Goal: Task Accomplishment & Management: Use online tool/utility

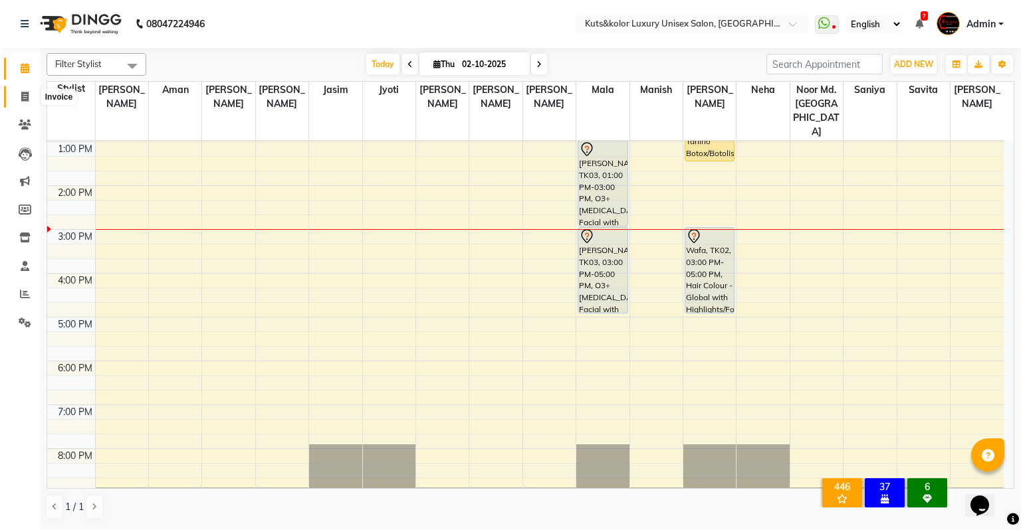
click at [24, 98] on icon at bounding box center [24, 97] width 7 height 10
select select "4172"
select select "service"
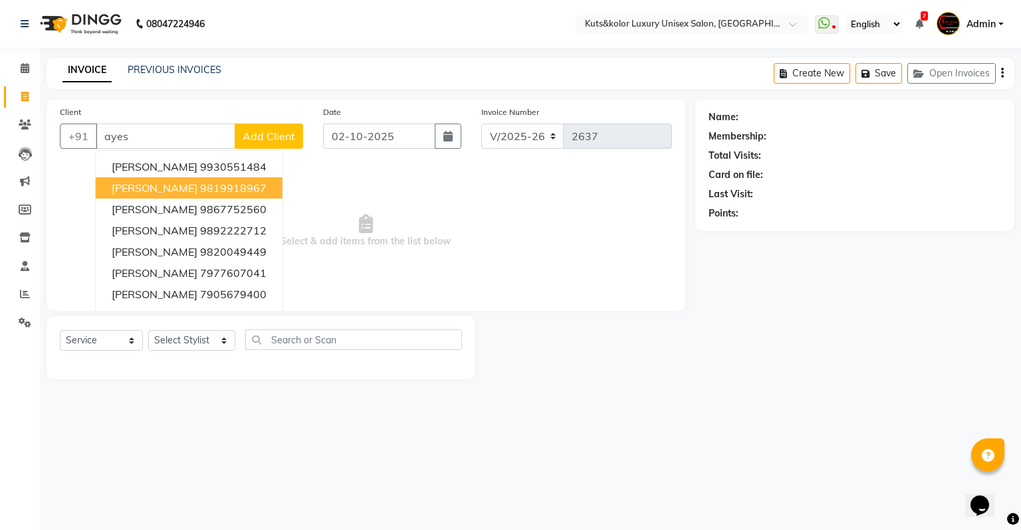
click at [200, 190] on ngb-highlight "9819918967" at bounding box center [233, 187] width 66 height 13
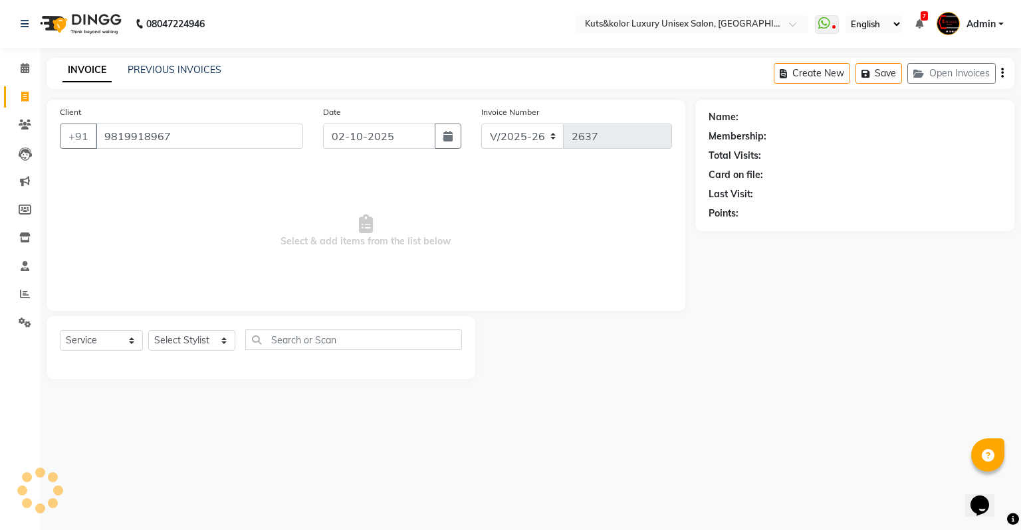
type input "9819918967"
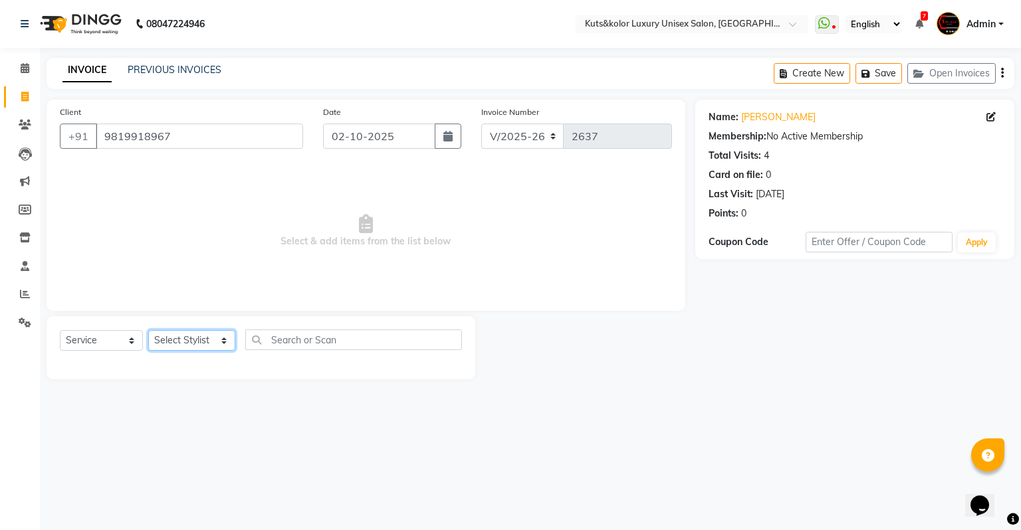
click at [195, 342] on select "Select Stylist [PERSON_NAME] [PERSON_NAME] [PERSON_NAME] [PERSON_NAME] [PERSON_…" at bounding box center [191, 340] width 87 height 21
select select "22561"
click at [148, 331] on select "Select Stylist [PERSON_NAME] [PERSON_NAME] [PERSON_NAME] [PERSON_NAME] [PERSON_…" at bounding box center [191, 340] width 87 height 21
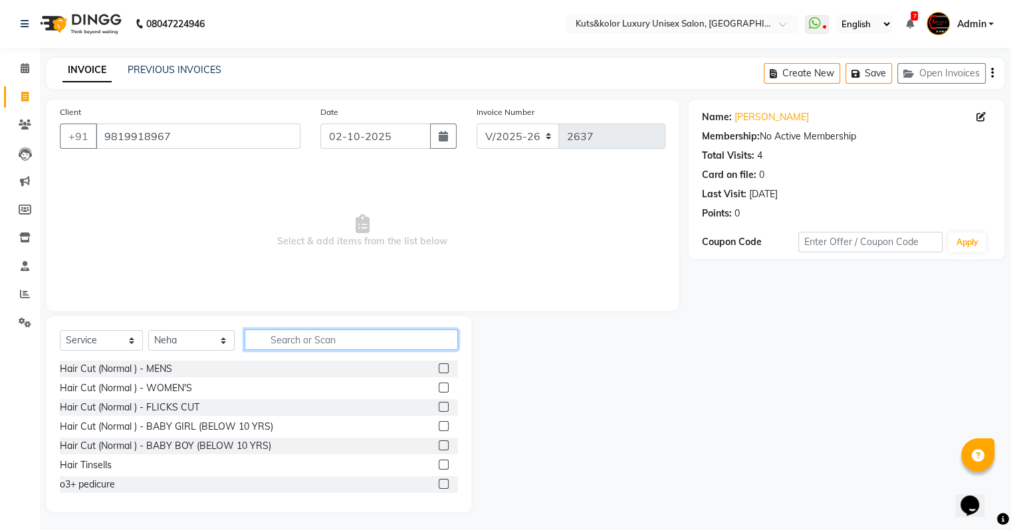
click at [310, 350] on input "text" at bounding box center [351, 340] width 213 height 21
type input "e"
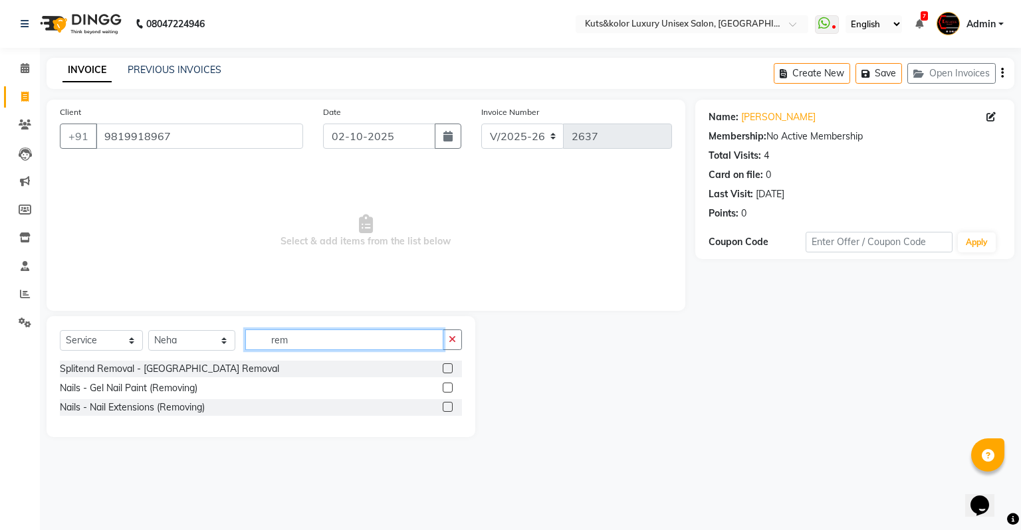
type input "rem"
click at [453, 407] on div at bounding box center [452, 407] width 19 height 17
click at [448, 407] on label at bounding box center [448, 407] width 10 height 10
click at [448, 407] on input "checkbox" at bounding box center [447, 407] width 9 height 9
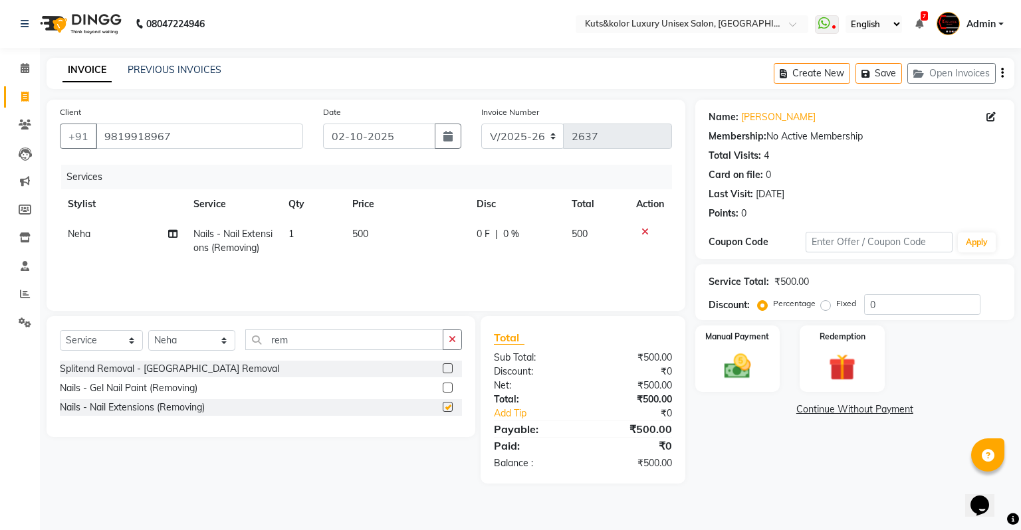
checkbox input "false"
click at [381, 229] on td "500" at bounding box center [406, 241] width 125 height 44
select select "22561"
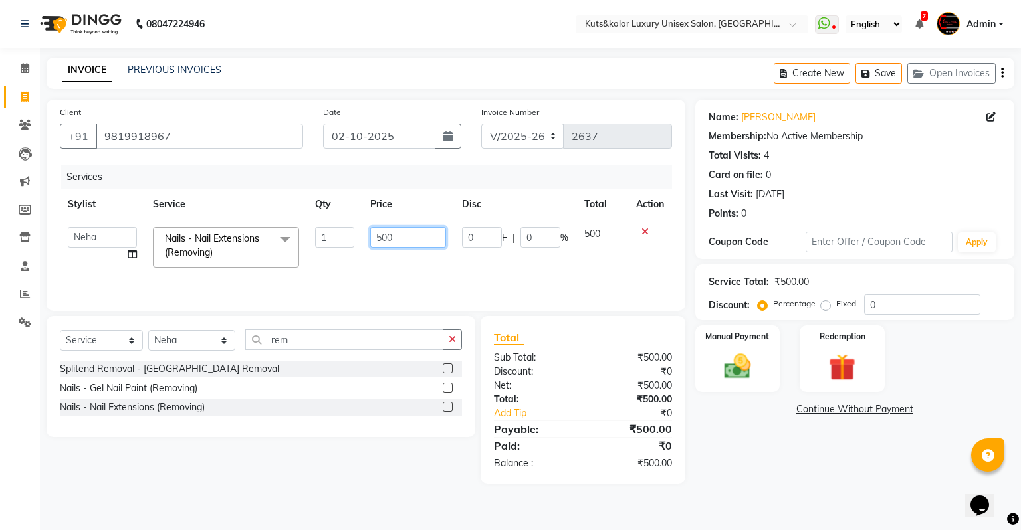
click at [396, 235] on input "500" at bounding box center [408, 237] width 76 height 21
type input "5"
type input "400"
click at [396, 245] on input "400" at bounding box center [408, 237] width 76 height 21
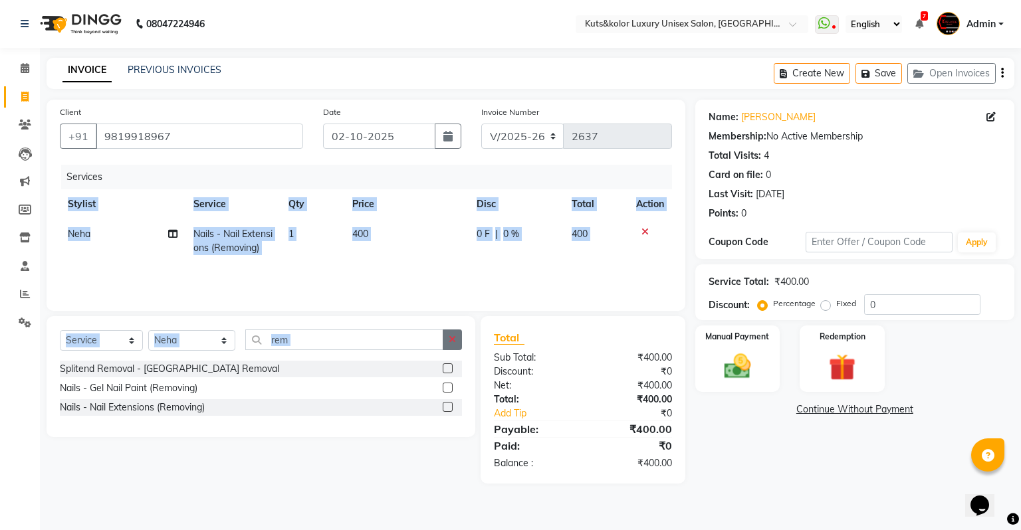
drag, startPoint x: 397, startPoint y: 286, endPoint x: 460, endPoint y: 342, distance: 83.8
click at [460, 342] on div "Client [PHONE_NUMBER] Date [DATE] Invoice Number V/2025 V/[PHONE_NUMBER] Servic…" at bounding box center [366, 292] width 659 height 384
click at [460, 342] on button "button" at bounding box center [452, 340] width 19 height 21
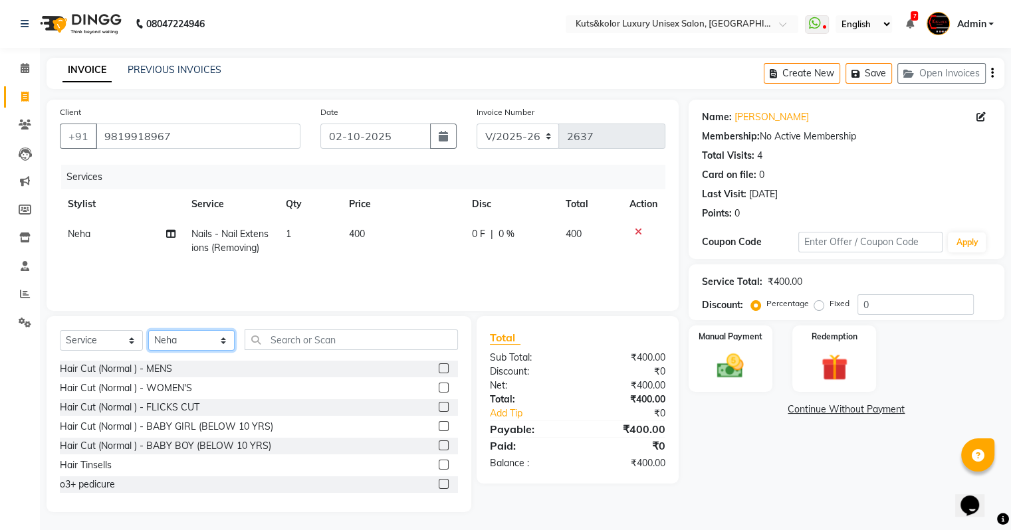
click at [196, 340] on select "Select Stylist [PERSON_NAME] [PERSON_NAME] [PERSON_NAME] [PERSON_NAME] [PERSON_…" at bounding box center [191, 340] width 86 height 21
click at [148, 331] on select "Select Stylist [PERSON_NAME] [PERSON_NAME] [PERSON_NAME] [PERSON_NAME] [PERSON_…" at bounding box center [191, 340] width 86 height 21
click at [320, 346] on input "text" at bounding box center [351, 340] width 213 height 21
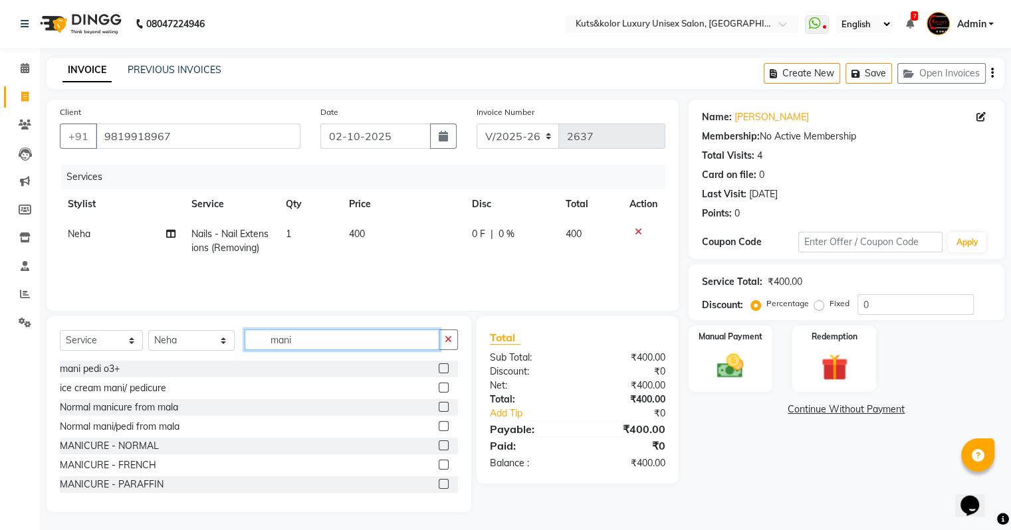
type input "mani"
click at [439, 446] on label at bounding box center [444, 446] width 10 height 10
click at [439, 446] on input "checkbox" at bounding box center [443, 446] width 9 height 9
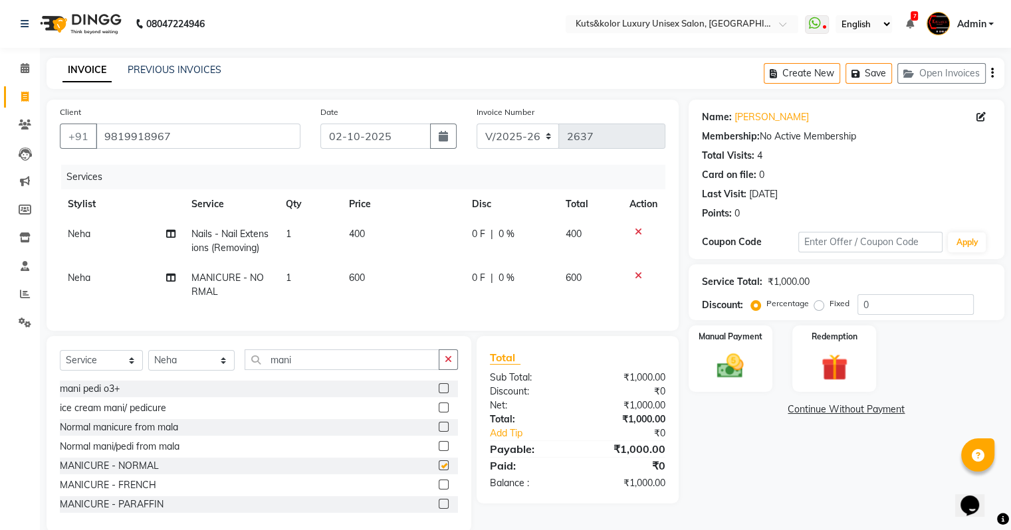
checkbox input "false"
click at [445, 364] on icon "button" at bounding box center [448, 359] width 7 height 9
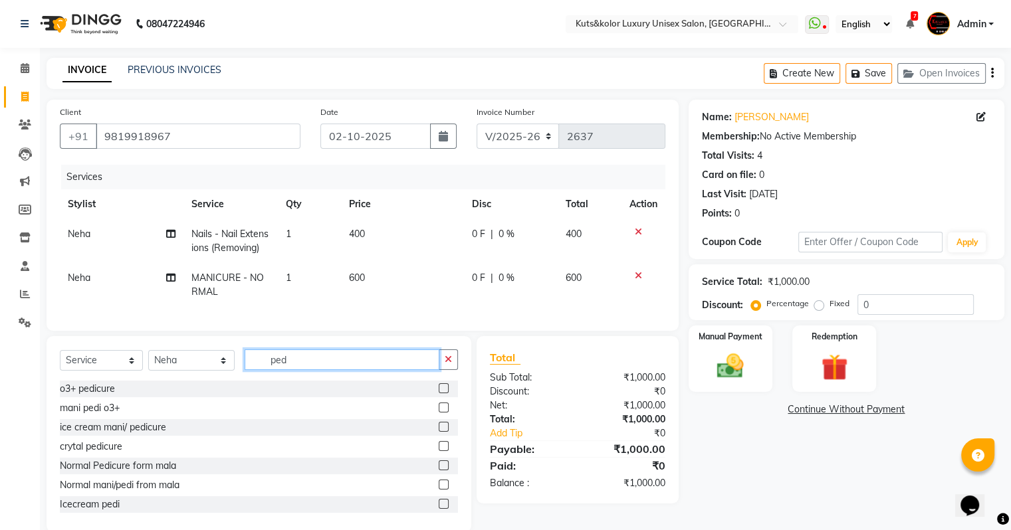
scroll to position [27, 0]
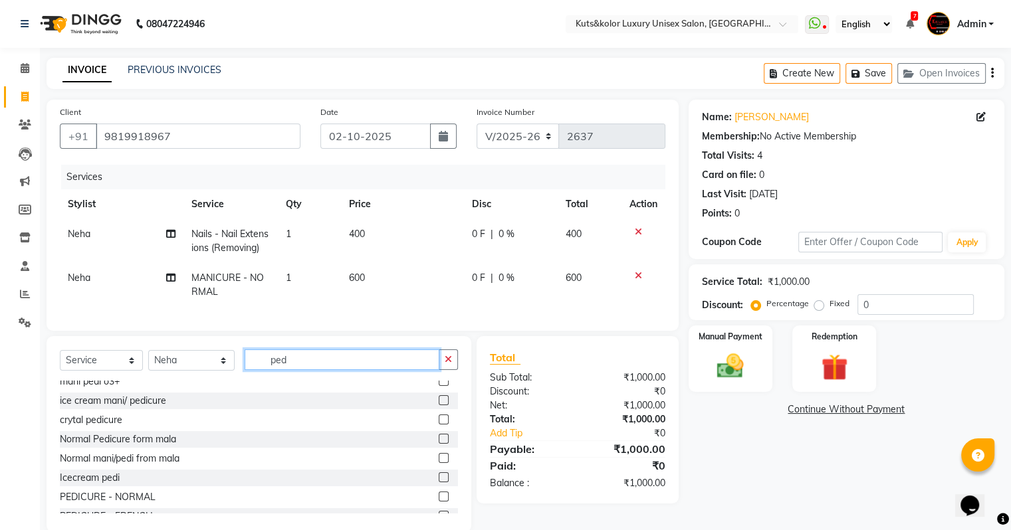
type input "ped"
click at [439, 502] on label at bounding box center [444, 497] width 10 height 10
click at [439, 502] on input "checkbox" at bounding box center [443, 497] width 9 height 9
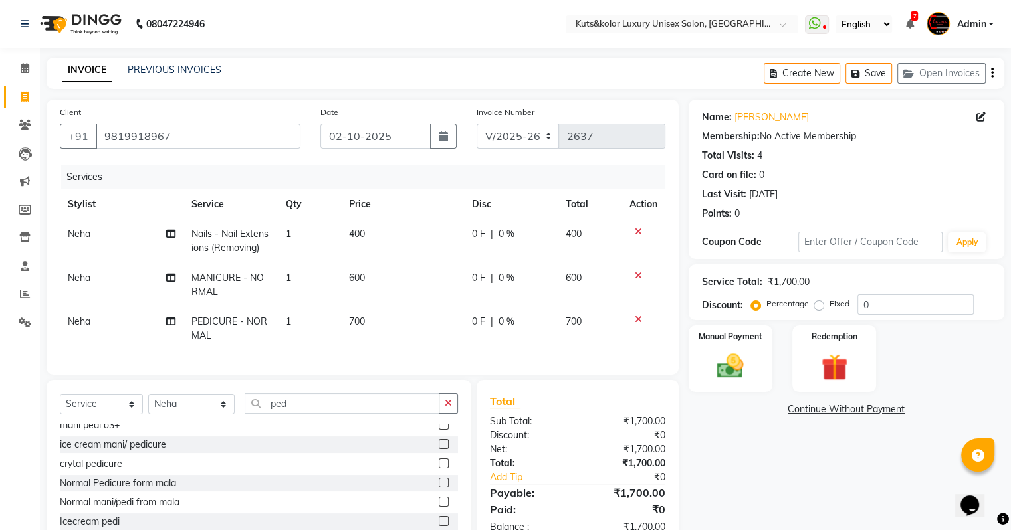
checkbox input "false"
click at [441, 411] on button "button" at bounding box center [448, 403] width 19 height 21
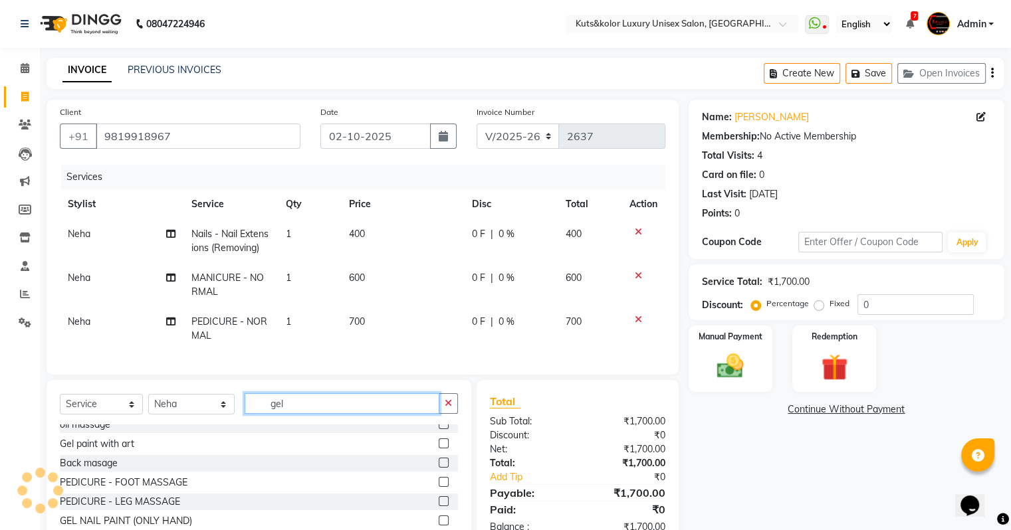
scroll to position [0, 0]
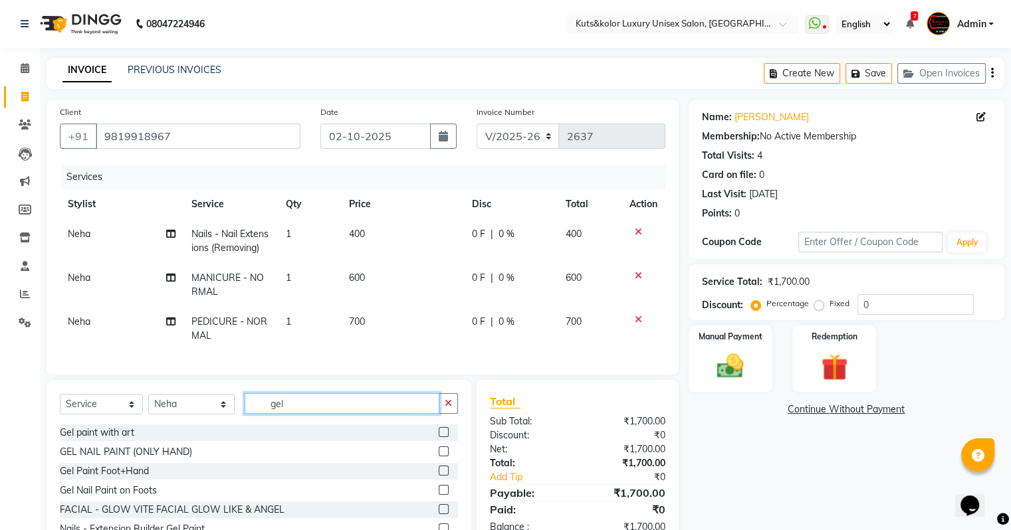
type input "gel"
click at [439, 457] on label at bounding box center [444, 452] width 10 height 10
click at [439, 457] on input "checkbox" at bounding box center [443, 452] width 9 height 9
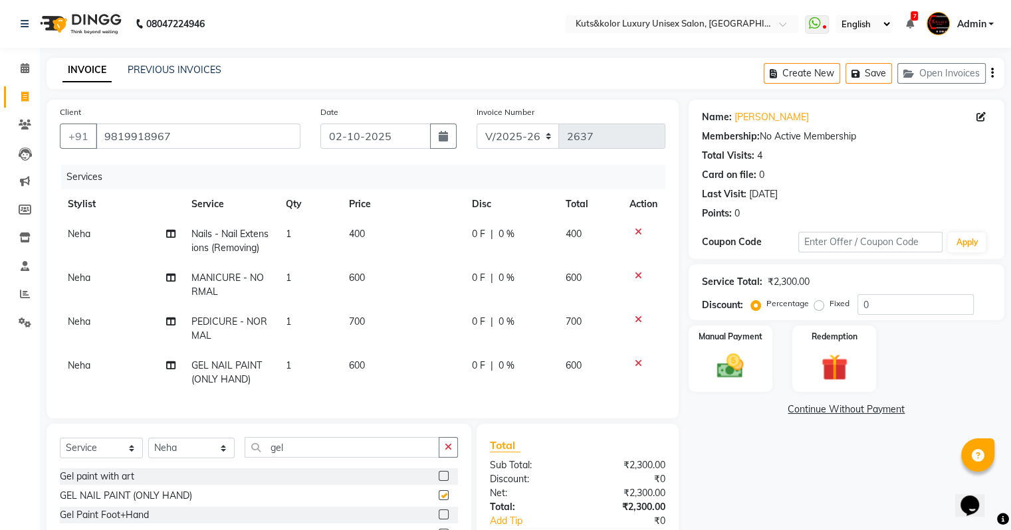
checkbox input "false"
click at [354, 365] on span "600" at bounding box center [357, 365] width 16 height 12
select select "22561"
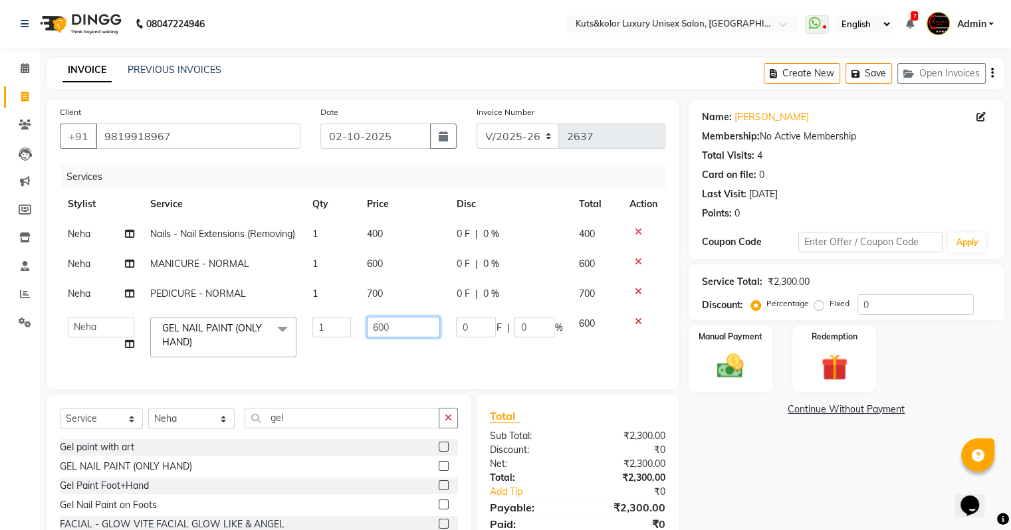
click at [409, 338] on input "600" at bounding box center [403, 327] width 73 height 21
type input "6"
type input "1200"
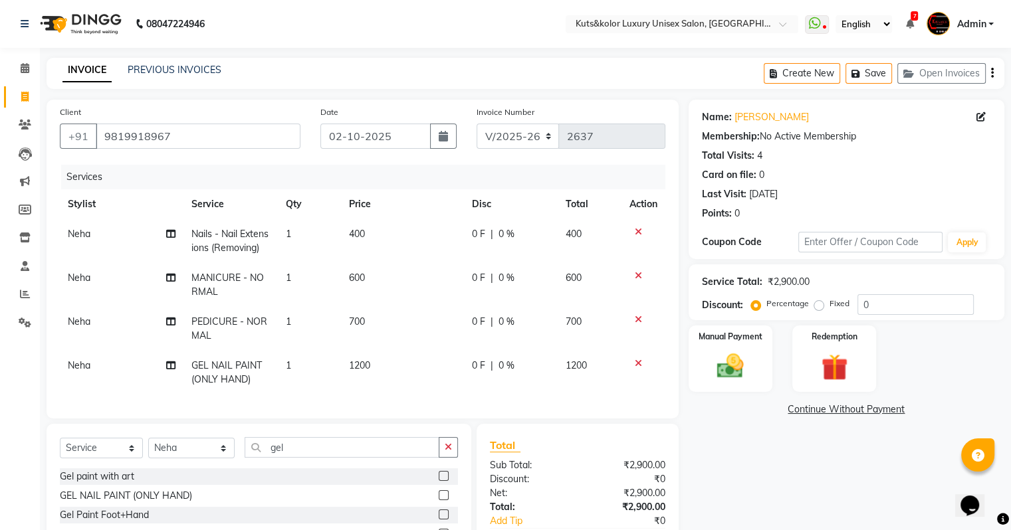
click at [402, 368] on td "1200" at bounding box center [402, 373] width 123 height 44
select select "22561"
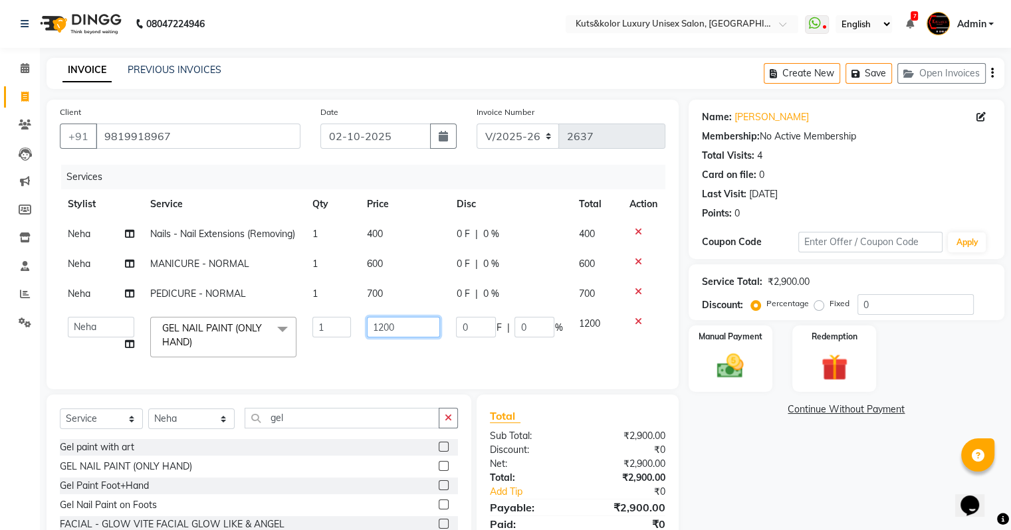
click at [383, 338] on input "1200" at bounding box center [403, 327] width 73 height 21
type input "1600"
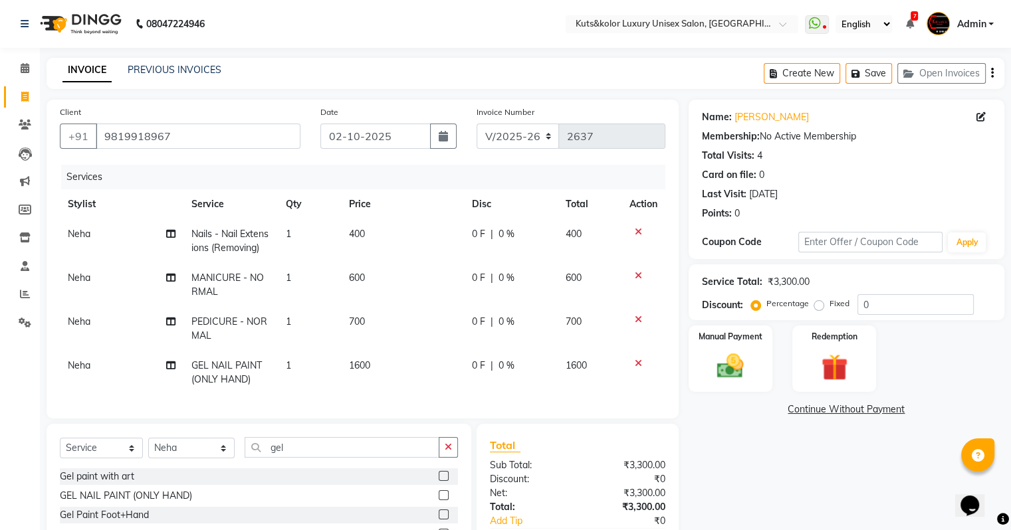
click at [384, 382] on div "Services Stylist Service Qty Price Disc Total Action Neha Nails - Nail Extensio…" at bounding box center [362, 285] width 605 height 241
click at [362, 365] on span "1600" at bounding box center [359, 365] width 21 height 12
select select "22561"
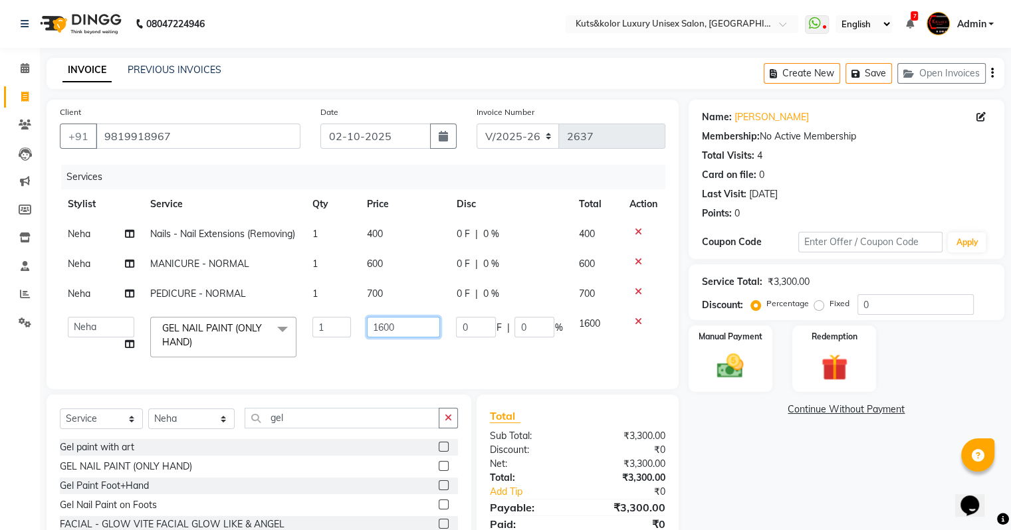
click at [384, 338] on input "1600" at bounding box center [403, 327] width 73 height 21
type input "1500"
click at [383, 365] on td "1500" at bounding box center [403, 337] width 89 height 56
select select "22561"
click at [764, 332] on div "Manual Payment" at bounding box center [729, 358] width 87 height 68
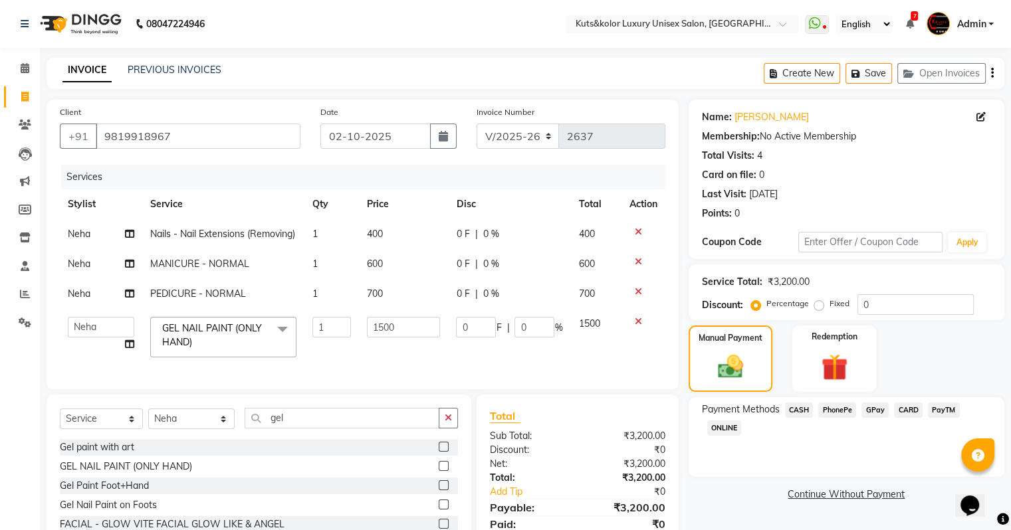
click at [796, 411] on span "CASH" at bounding box center [799, 410] width 29 height 15
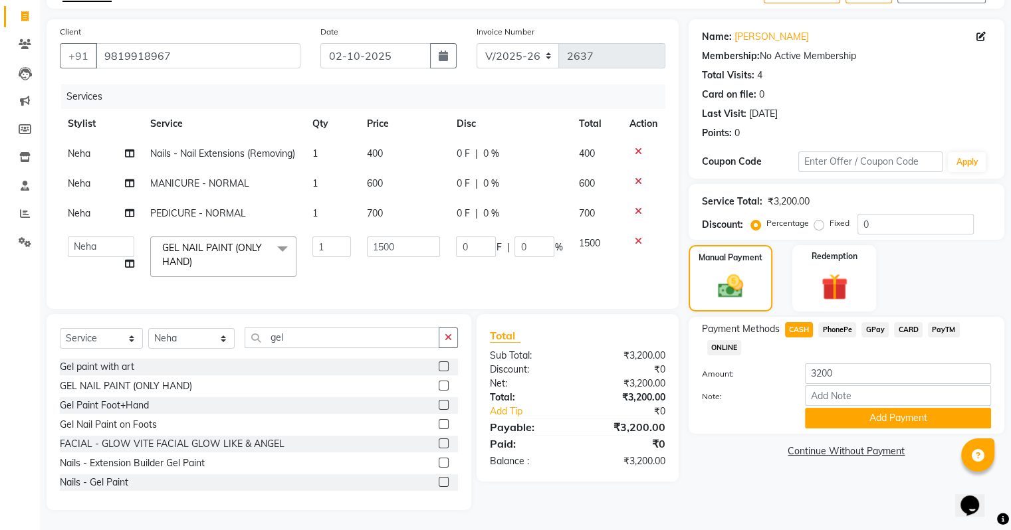
scroll to position [104, 0]
click at [852, 408] on button "Add Payment" at bounding box center [898, 418] width 186 height 21
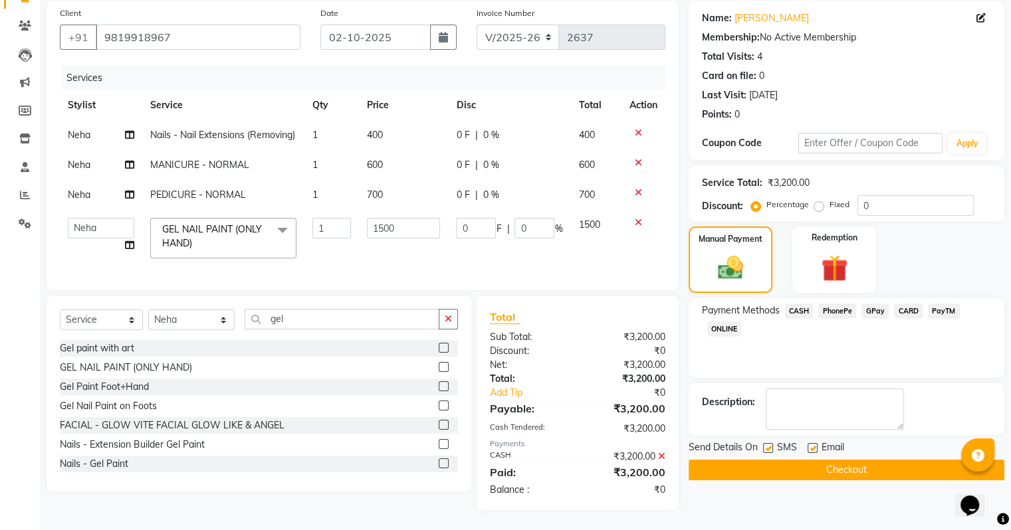
click at [766, 445] on label at bounding box center [768, 448] width 10 height 10
click at [766, 445] on input "checkbox" at bounding box center [767, 449] width 9 height 9
checkbox input "false"
click at [765, 466] on button "Checkout" at bounding box center [846, 470] width 316 height 21
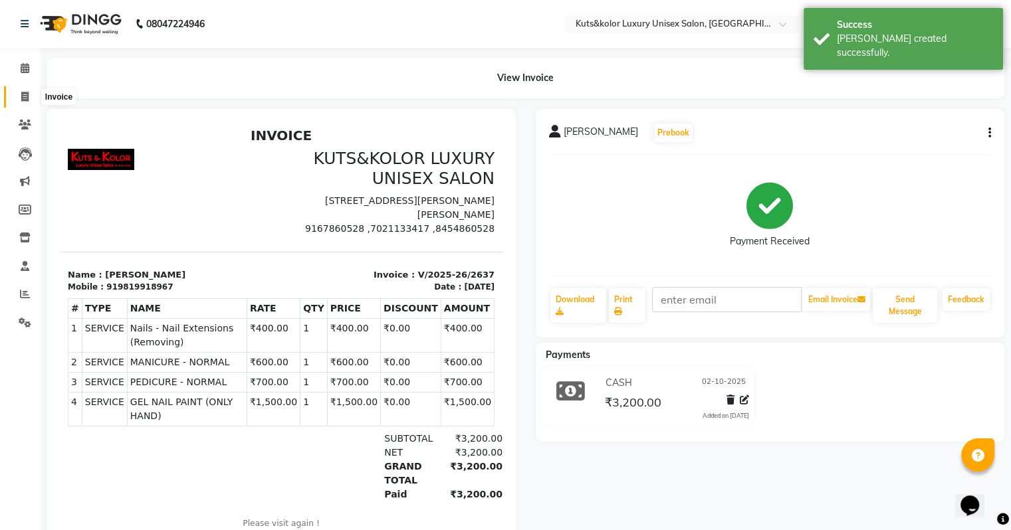
click at [24, 92] on icon at bounding box center [24, 97] width 7 height 10
select select "4172"
select select "service"
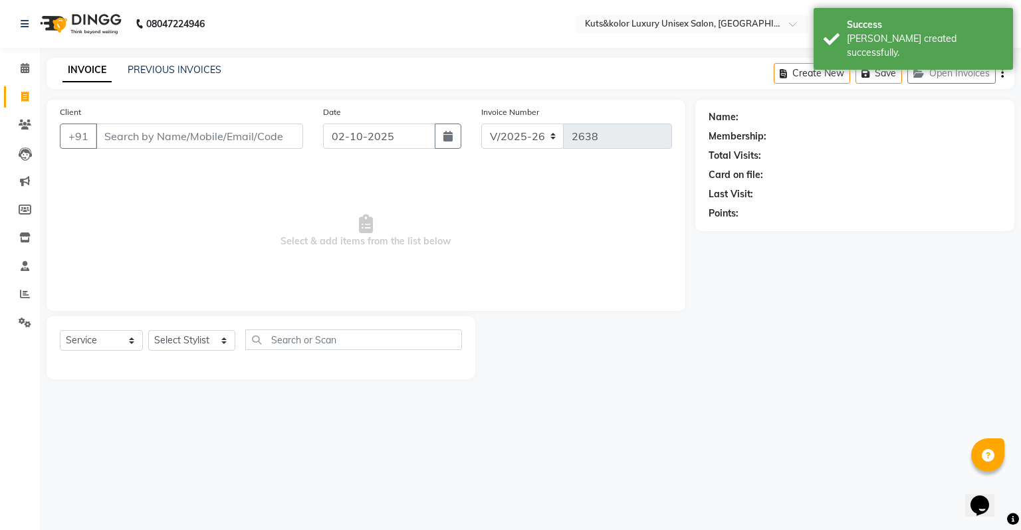
click at [24, 92] on icon at bounding box center [24, 97] width 7 height 10
select select "4172"
select select "service"
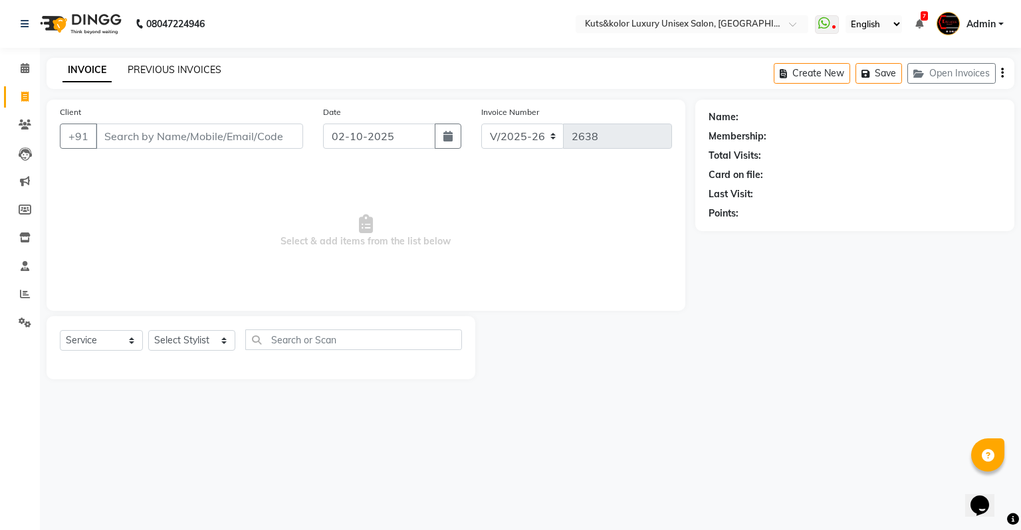
click at [207, 70] on link "PREVIOUS INVOICES" at bounding box center [175, 70] width 94 height 12
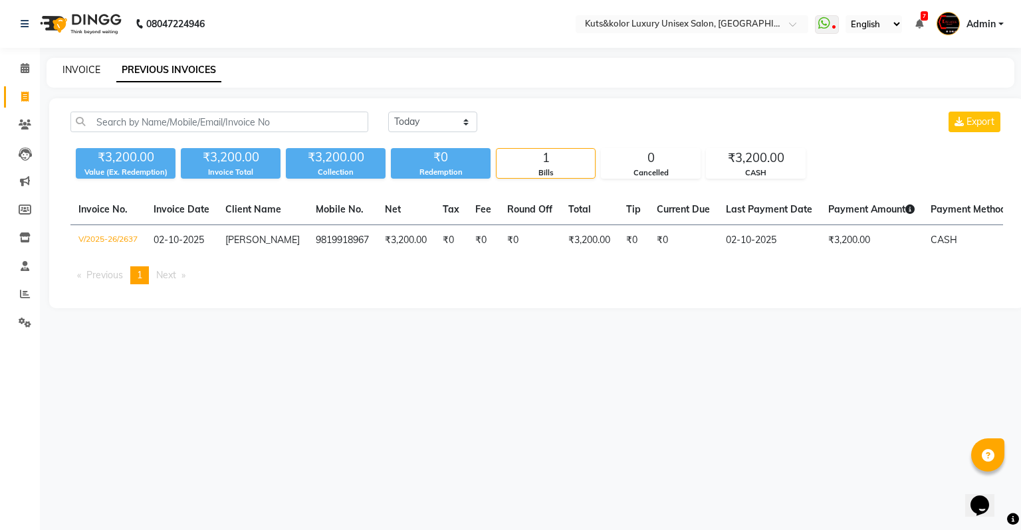
click at [78, 72] on link "INVOICE" at bounding box center [81, 70] width 38 height 12
select select "service"
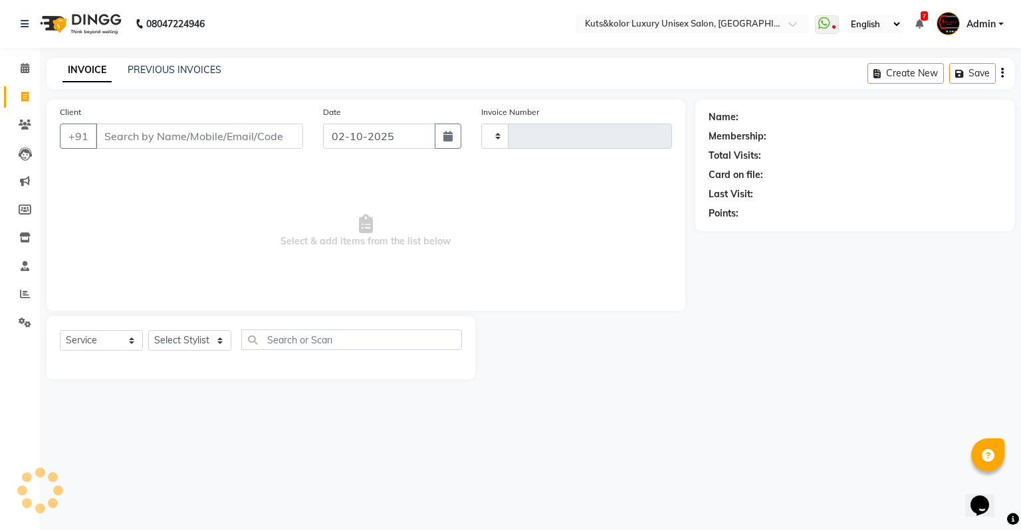
type input "2638"
select select "4172"
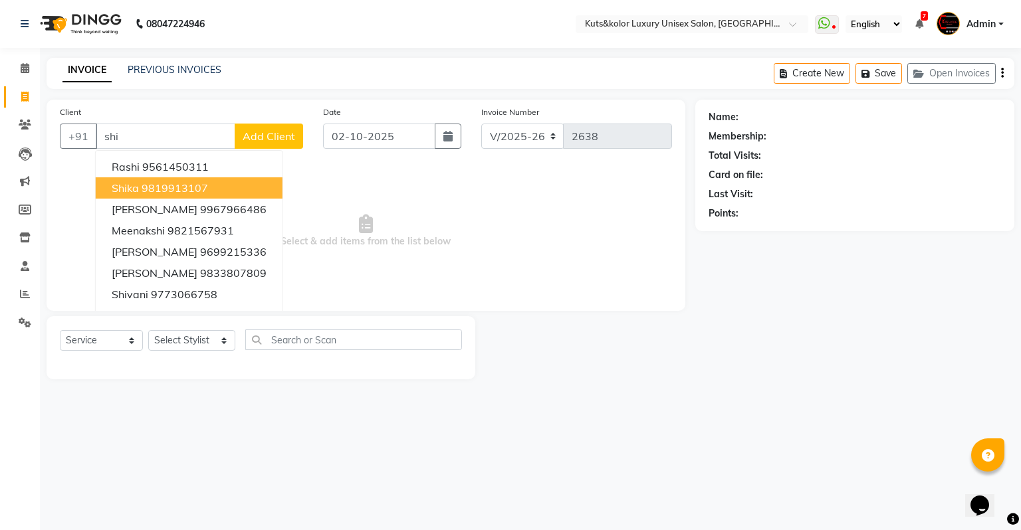
click at [129, 189] on span "Shika" at bounding box center [125, 187] width 27 height 13
type input "9819913107"
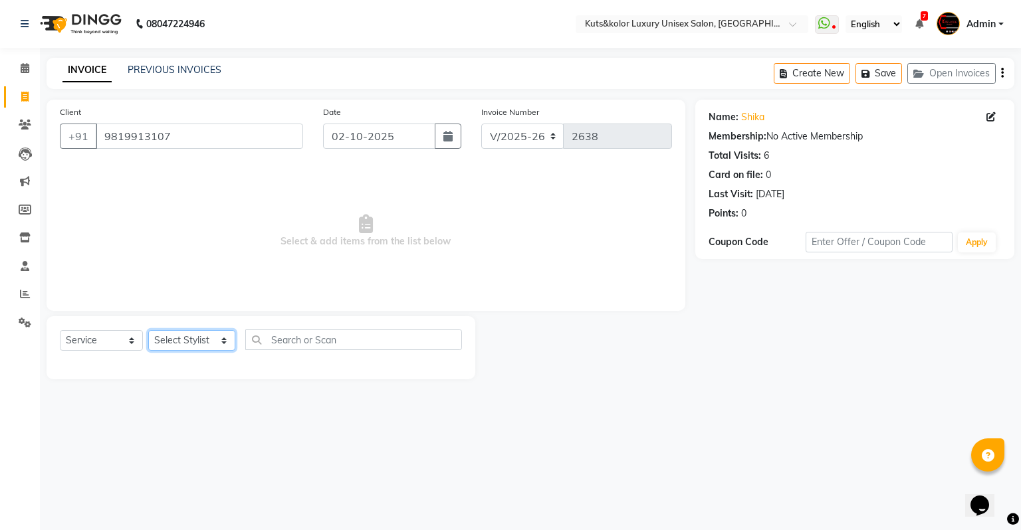
click at [157, 345] on select "Select Stylist [PERSON_NAME] [PERSON_NAME] [PERSON_NAME] [PERSON_NAME] [PERSON_…" at bounding box center [191, 340] width 87 height 21
select select "22556"
click at [148, 331] on select "Select Stylist [PERSON_NAME] [PERSON_NAME] [PERSON_NAME] [PERSON_NAME] [PERSON_…" at bounding box center [191, 340] width 87 height 21
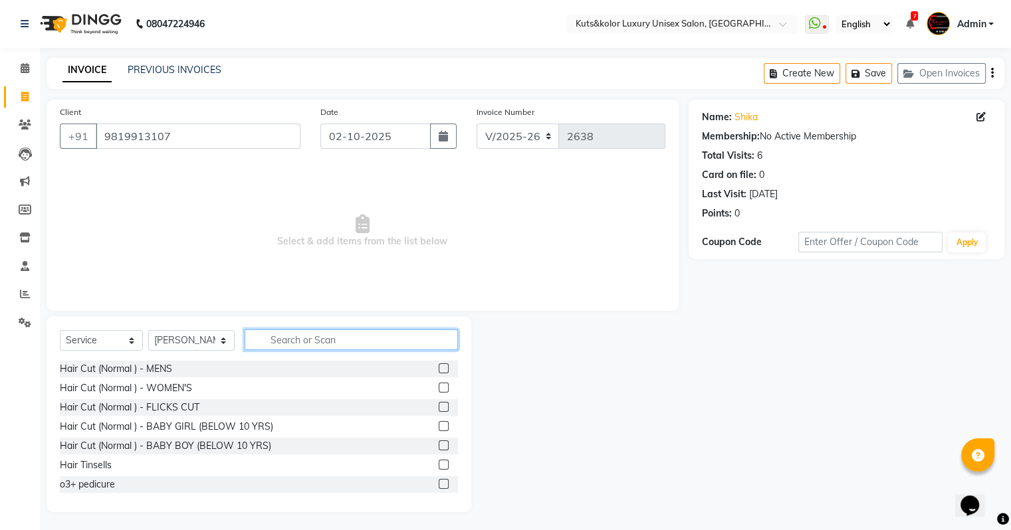
click at [298, 336] on input "text" at bounding box center [351, 340] width 213 height 21
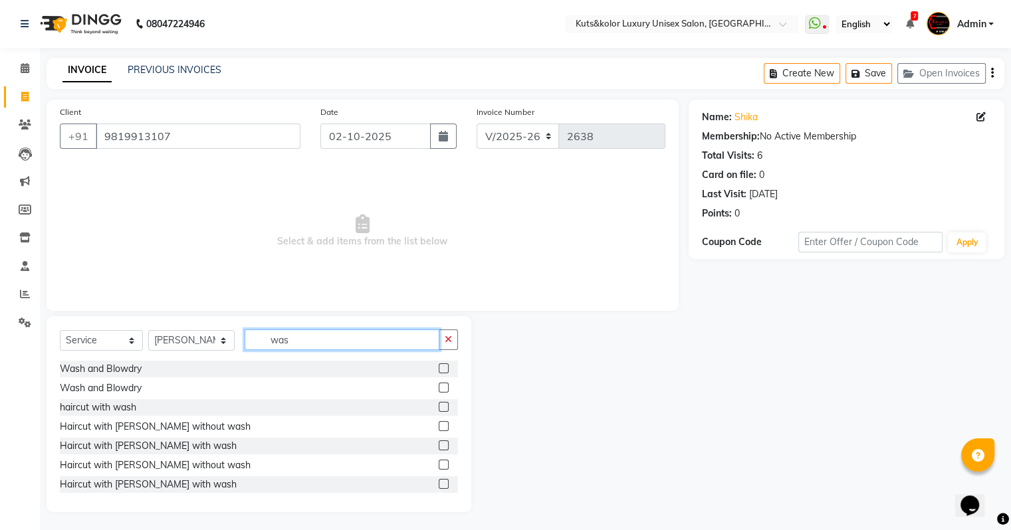
type input "was"
click at [439, 444] on label at bounding box center [444, 446] width 10 height 10
click at [439, 444] on input "checkbox" at bounding box center [443, 446] width 9 height 9
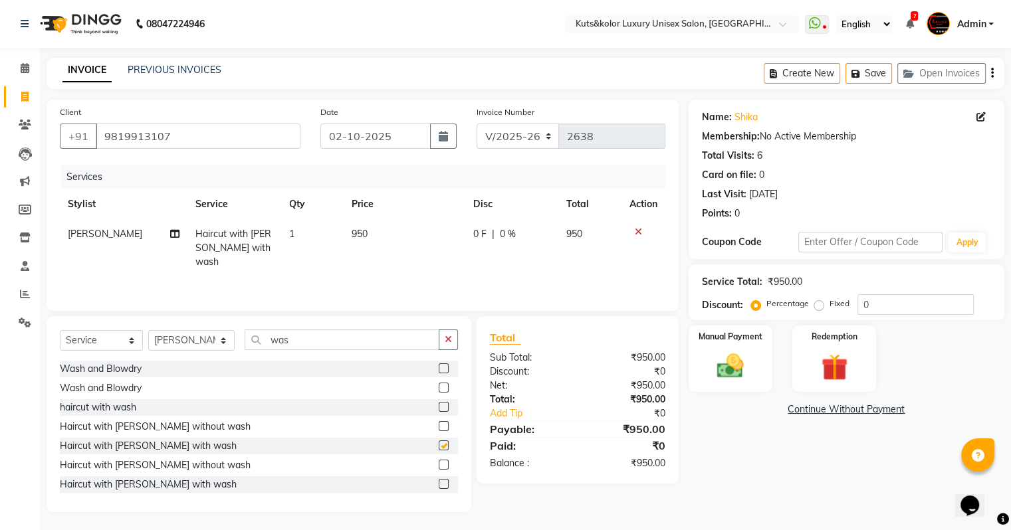
checkbox input "false"
click at [367, 246] on td "950" at bounding box center [405, 248] width 122 height 58
select select "22556"
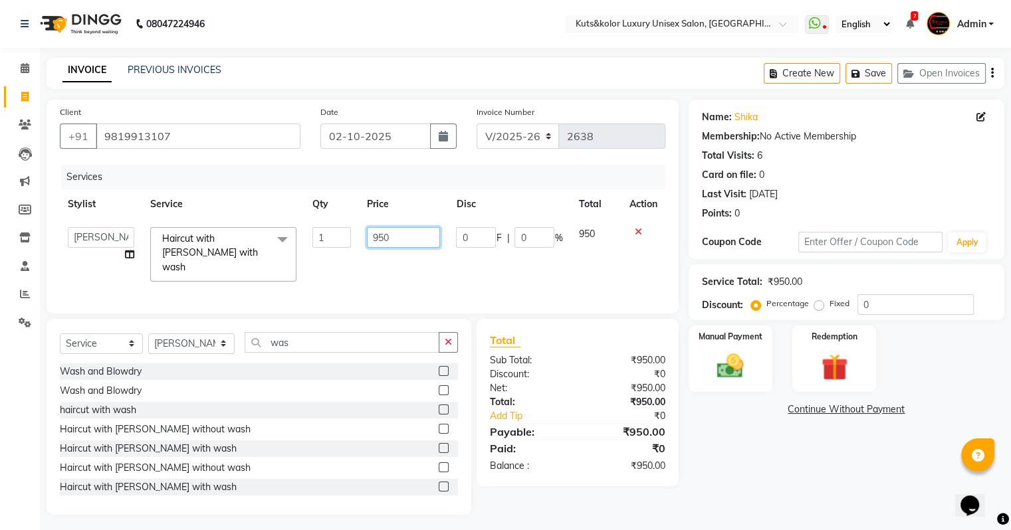
click at [377, 243] on input "950" at bounding box center [403, 237] width 73 height 21
type input "1050"
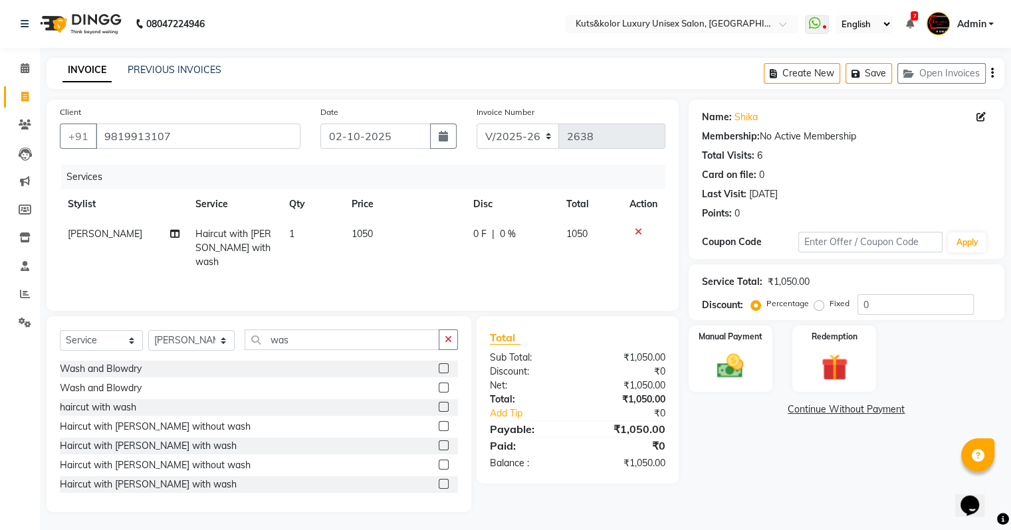
click at [379, 272] on div "Services Stylist Service Qty Price Disc Total Action [PERSON_NAME] Haircut with…" at bounding box center [362, 231] width 605 height 133
click at [452, 346] on button "button" at bounding box center [448, 340] width 19 height 21
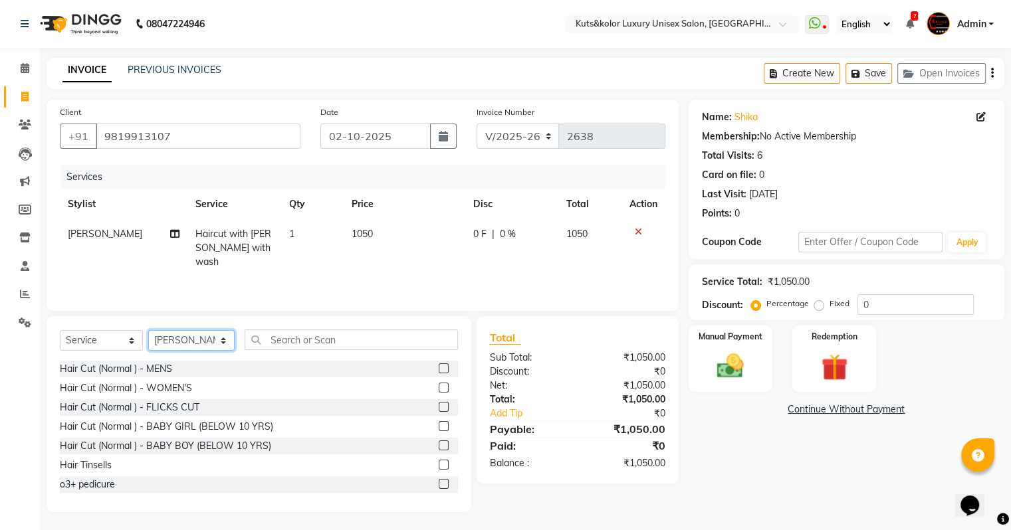
click at [187, 341] on select "Select Stylist [PERSON_NAME] [PERSON_NAME] [PERSON_NAME] [PERSON_NAME] [PERSON_…" at bounding box center [191, 340] width 86 height 21
select select "87418"
click at [148, 331] on select "Select Stylist [PERSON_NAME] [PERSON_NAME] [PERSON_NAME] [PERSON_NAME] [PERSON_…" at bounding box center [191, 340] width 86 height 21
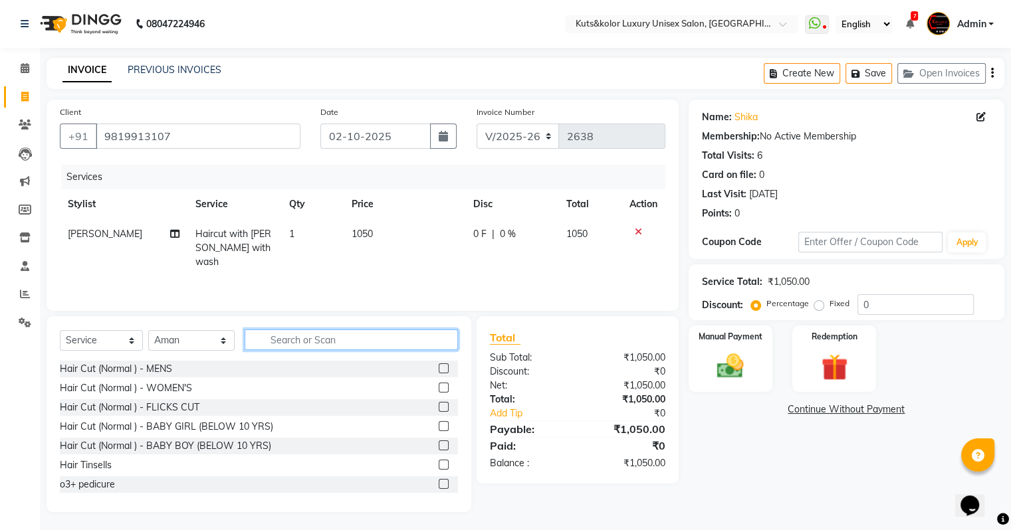
click at [294, 343] on input "text" at bounding box center [351, 340] width 213 height 21
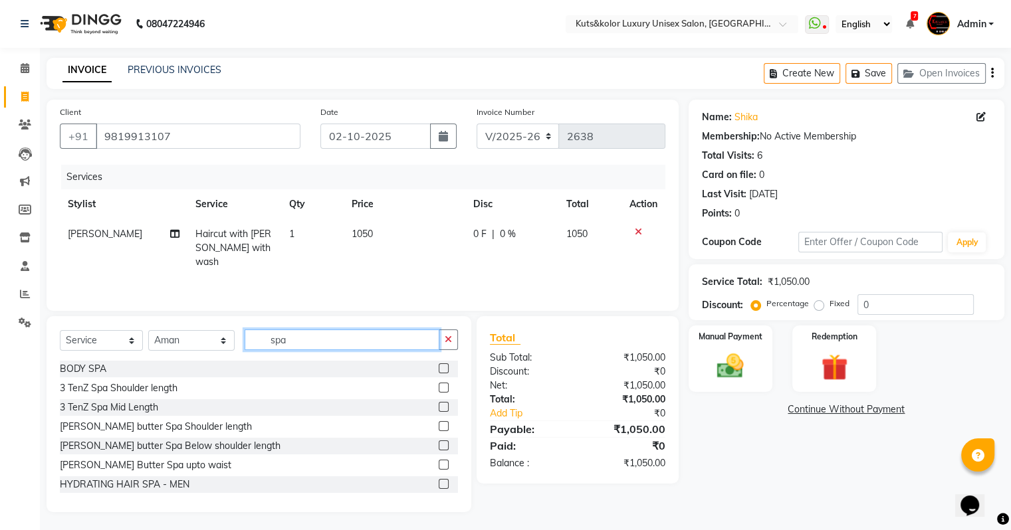
type input "spa"
click at [439, 485] on label at bounding box center [444, 484] width 10 height 10
click at [439, 485] on input "checkbox" at bounding box center [443, 484] width 9 height 9
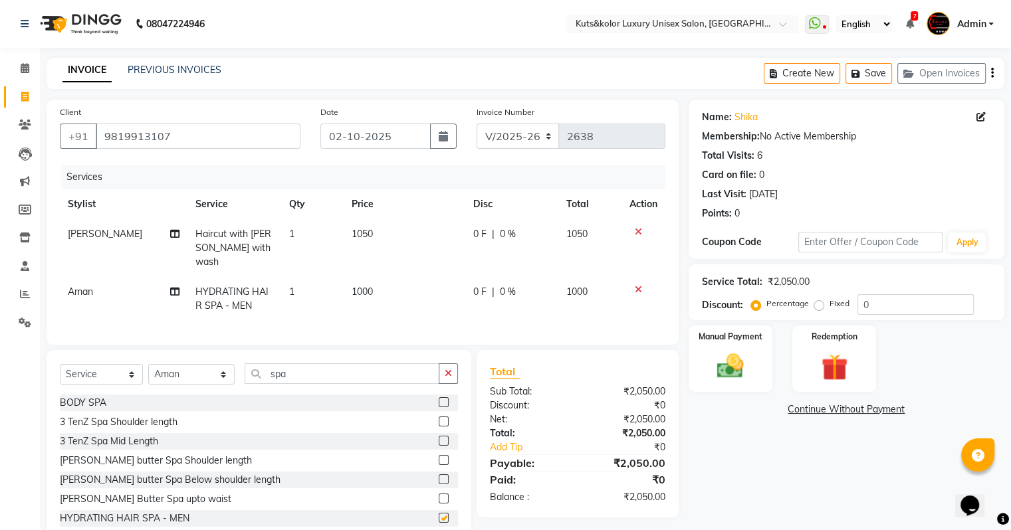
checkbox input "false"
click at [448, 371] on icon "button" at bounding box center [448, 373] width 7 height 9
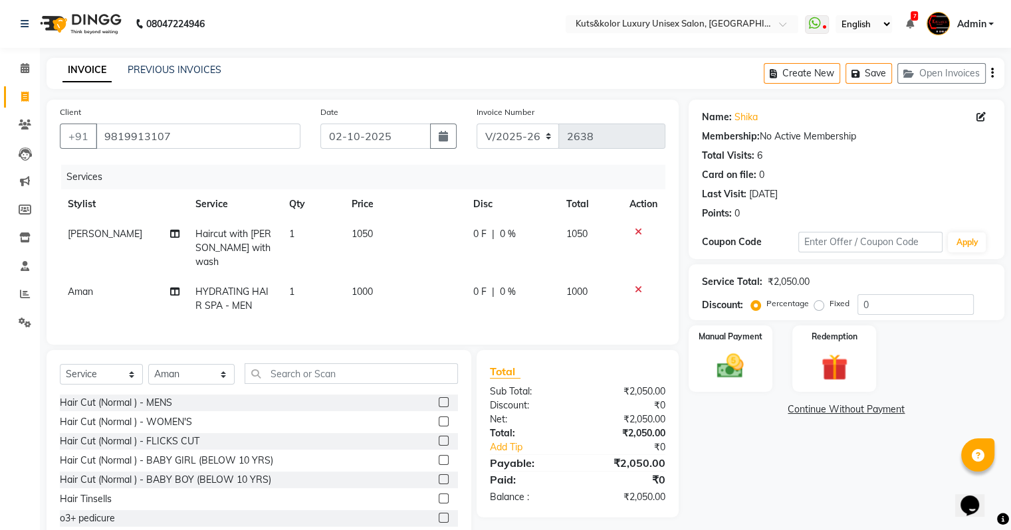
click at [439, 399] on label at bounding box center [444, 402] width 10 height 10
click at [439, 399] on input "checkbox" at bounding box center [443, 403] width 9 height 9
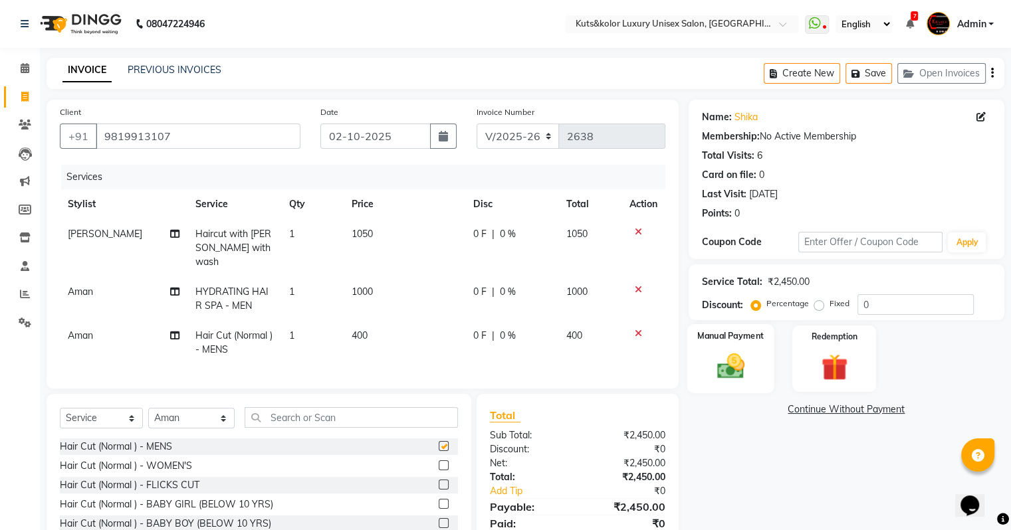
checkbox input "false"
click at [716, 363] on img at bounding box center [730, 367] width 45 height 32
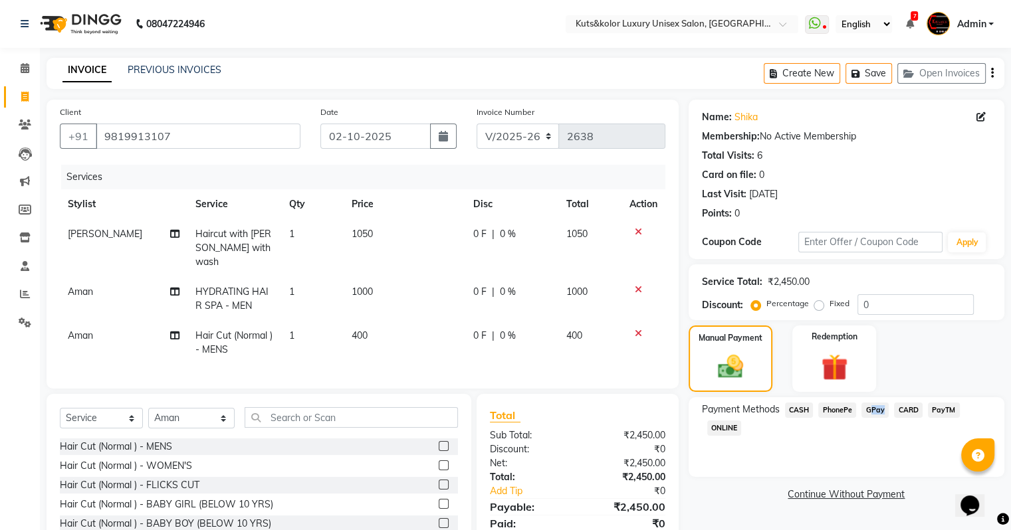
click at [882, 403] on span "GPay" at bounding box center [874, 410] width 27 height 15
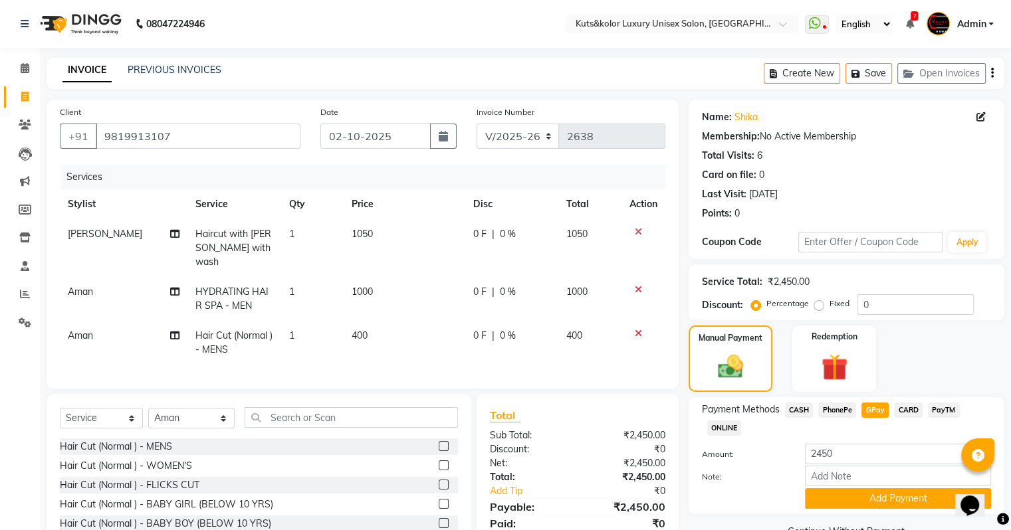
click at [882, 403] on span "GPay" at bounding box center [874, 410] width 27 height 15
click at [857, 507] on button "Add Payment" at bounding box center [898, 498] width 186 height 21
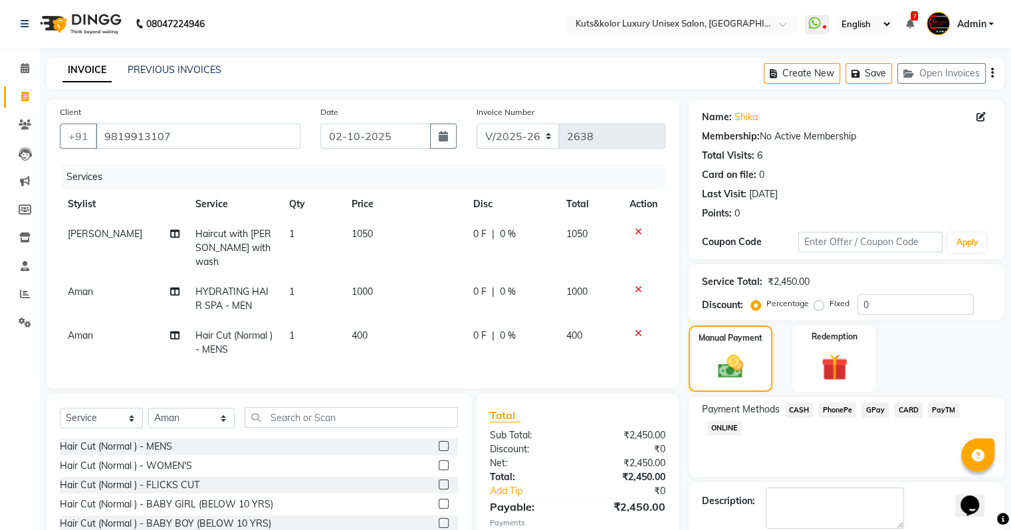
scroll to position [76, 0]
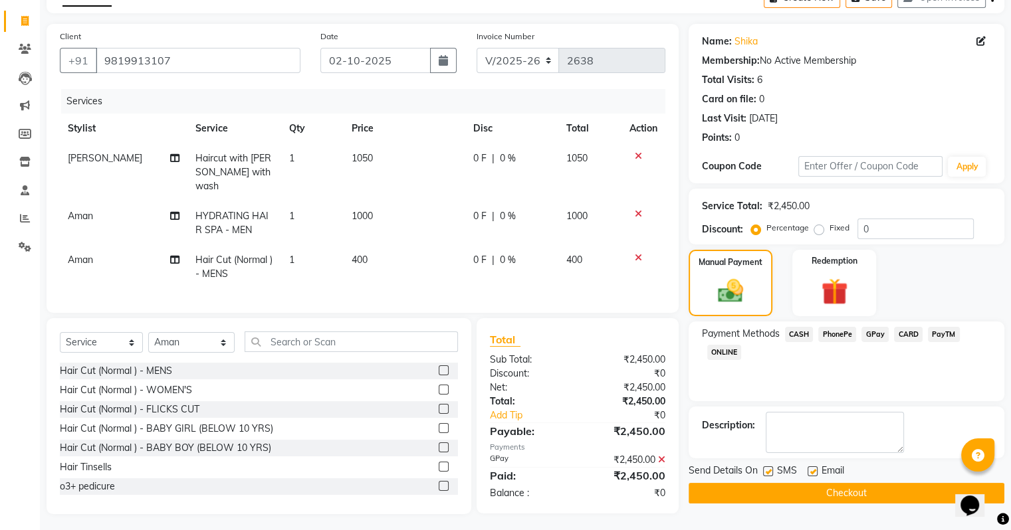
click at [772, 471] on label at bounding box center [768, 471] width 10 height 10
click at [771, 471] on input "checkbox" at bounding box center [767, 472] width 9 height 9
checkbox input "false"
click at [764, 489] on button "Checkout" at bounding box center [846, 493] width 316 height 21
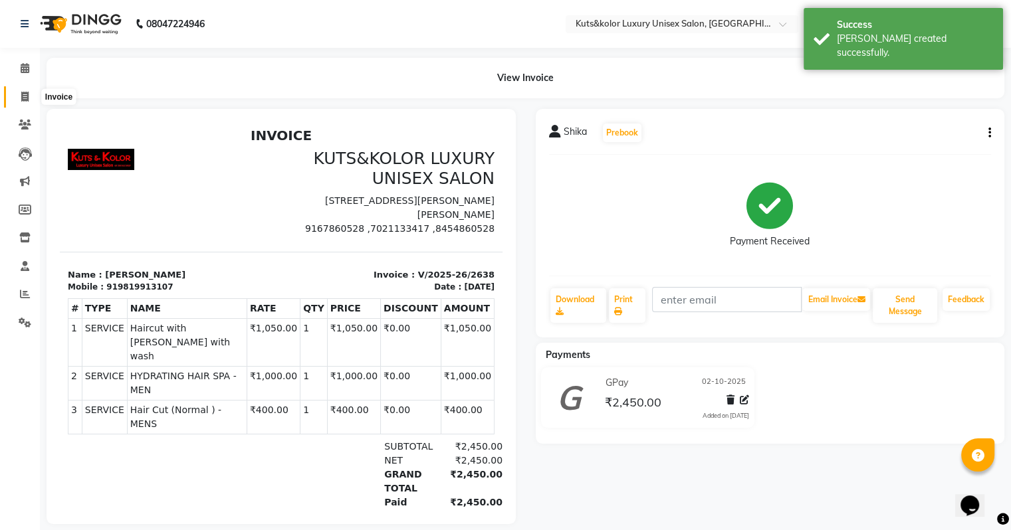
click at [19, 96] on span at bounding box center [24, 97] width 23 height 15
select select "service"
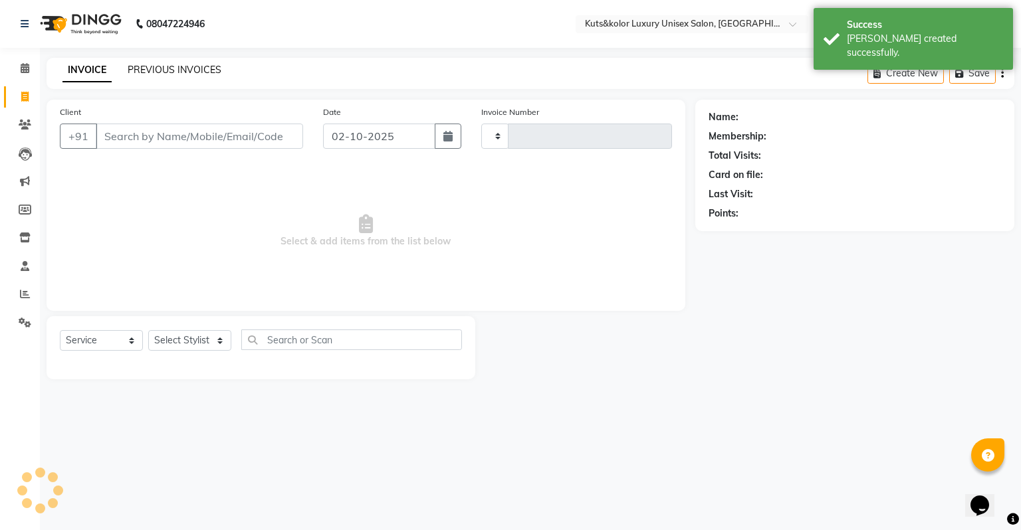
type input "2639"
select select "4172"
click at [162, 68] on link "PREVIOUS INVOICES" at bounding box center [175, 70] width 94 height 12
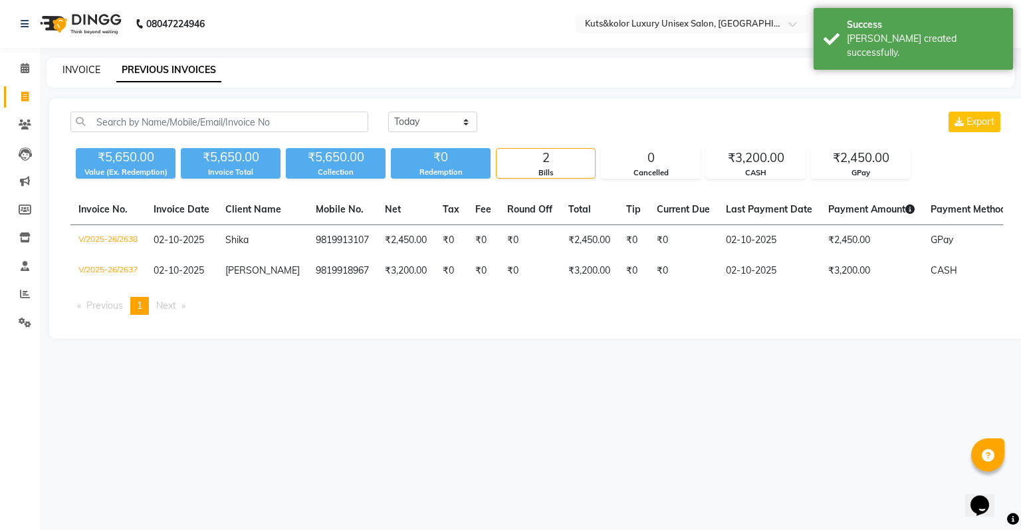
click at [78, 70] on link "INVOICE" at bounding box center [81, 70] width 38 height 12
select select "service"
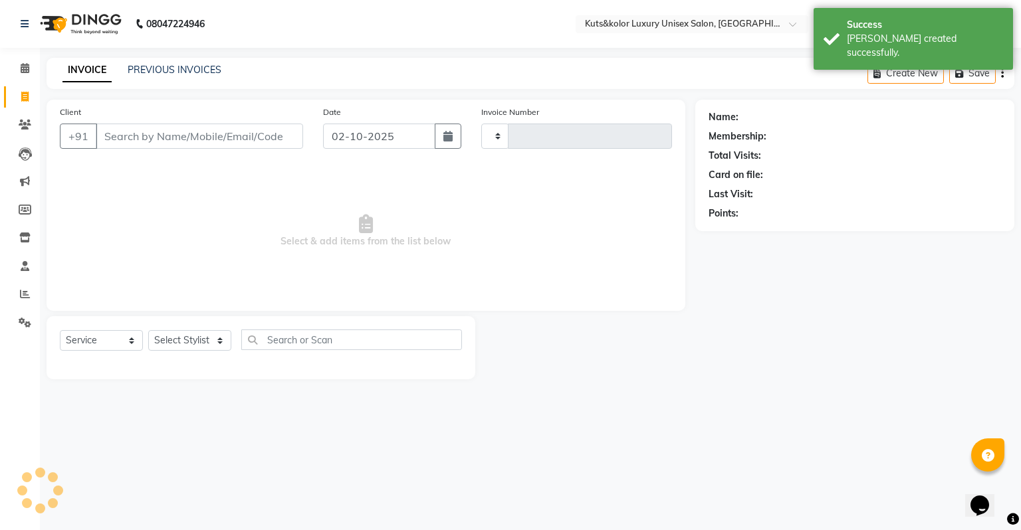
type input "2639"
select select "4172"
click at [11, 73] on link "Calendar" at bounding box center [20, 69] width 32 height 22
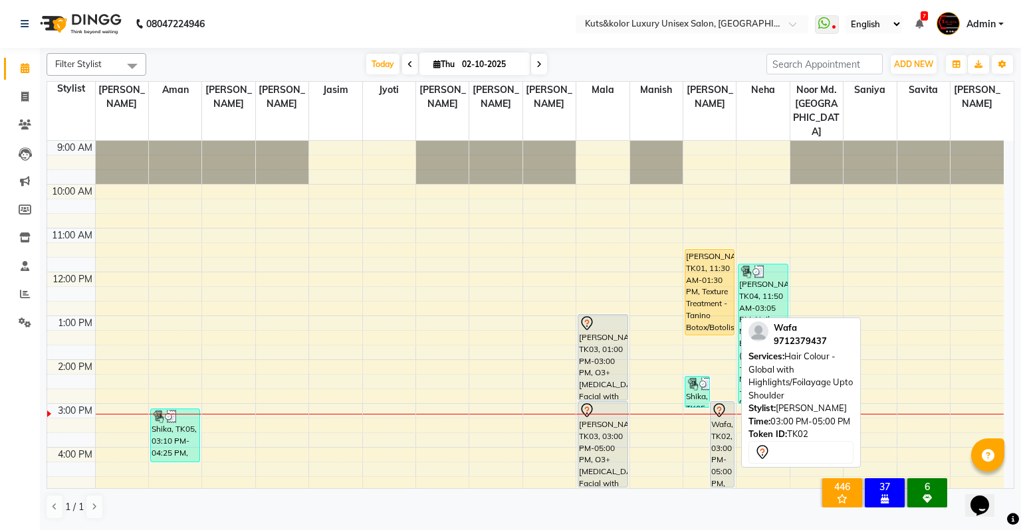
click at [731, 435] on div "Wafa, TK02, 03:00 PM-05:00 PM, Hair Colour - Global with Highlights/Foilayage U…" at bounding box center [722, 444] width 24 height 85
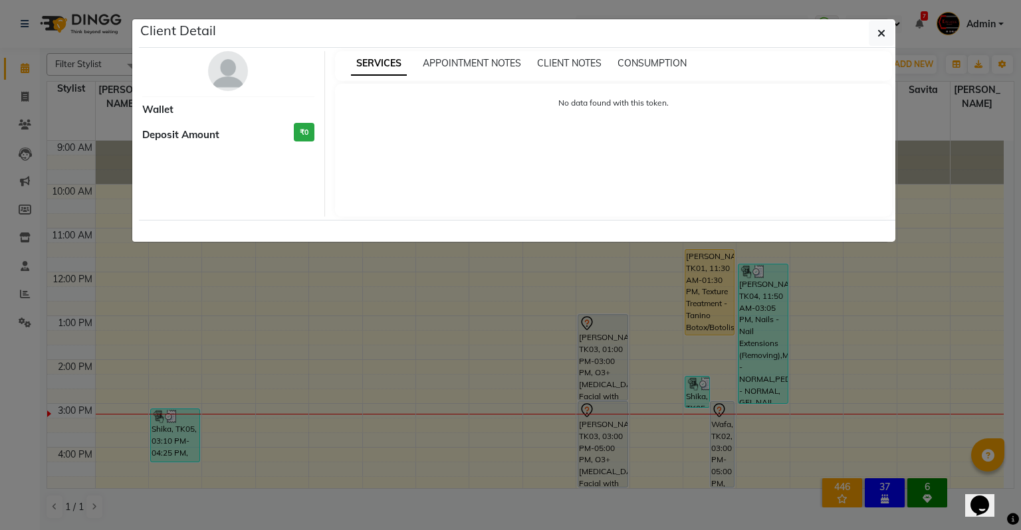
select select "7"
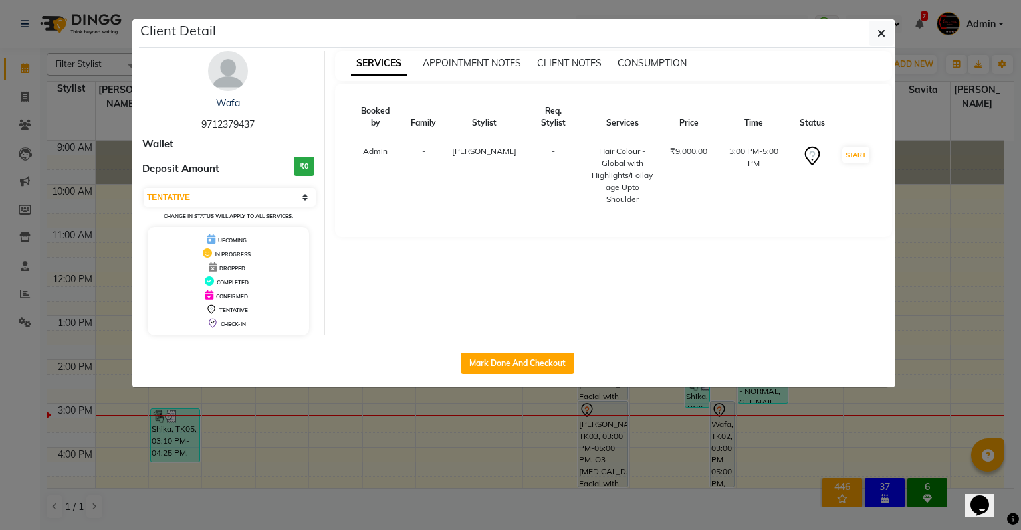
click at [731, 435] on ngb-modal-window "Client Detail Wafa 9712379437 Wallet Deposit Amount ₹0 Select IN SERVICE CONFIR…" at bounding box center [510, 265] width 1021 height 530
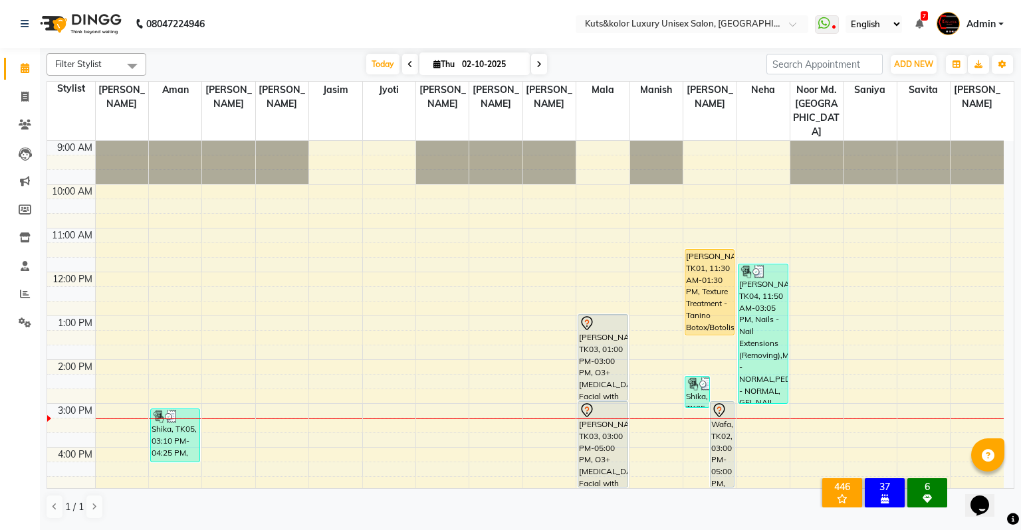
click at [536, 62] on icon at bounding box center [538, 64] width 5 height 8
type input "03-10-2025"
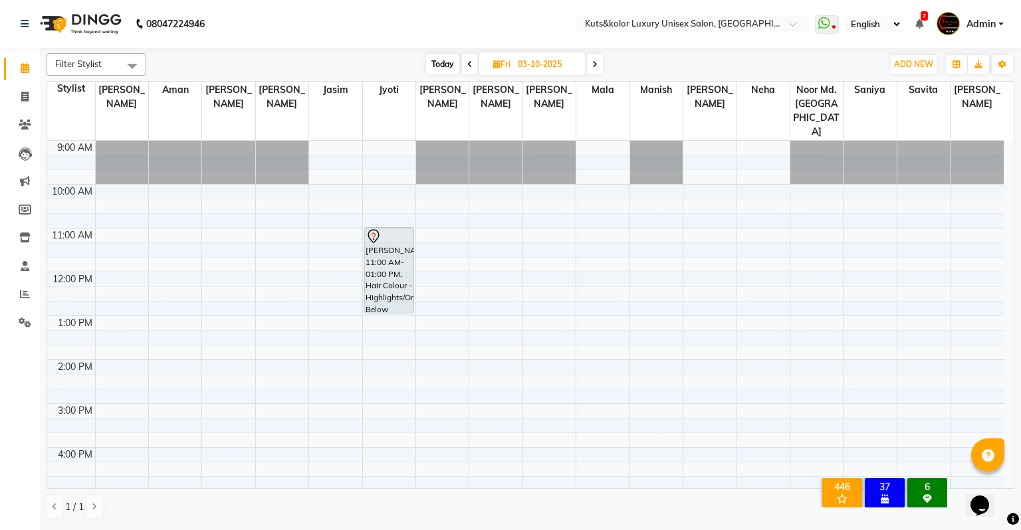
click at [553, 249] on div "9:00 AM 10:00 AM 11:00 AM 12:00 PM 1:00 PM 2:00 PM 3:00 PM 4:00 PM 5:00 PM 6:00…" at bounding box center [525, 469] width 956 height 657
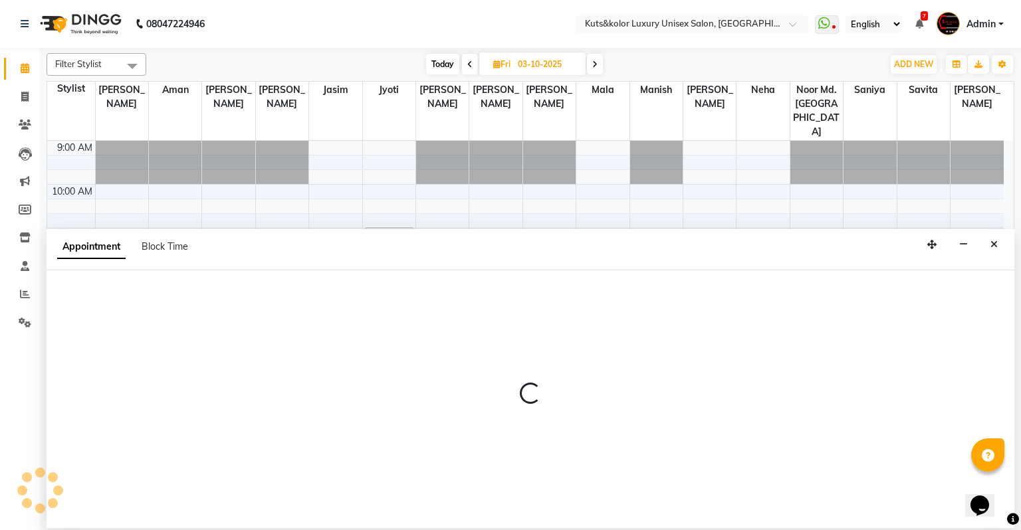
select select "72682"
select select "tentative"
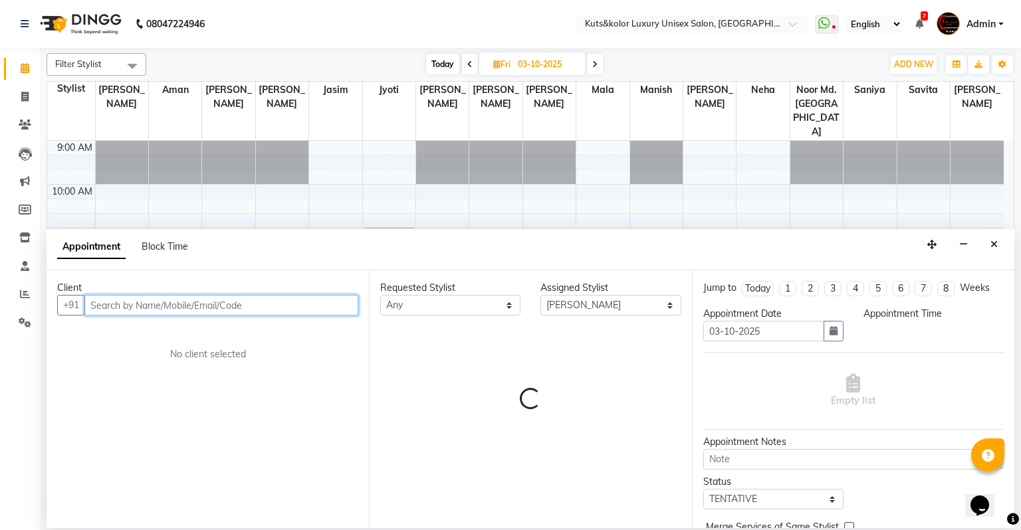
select select "720"
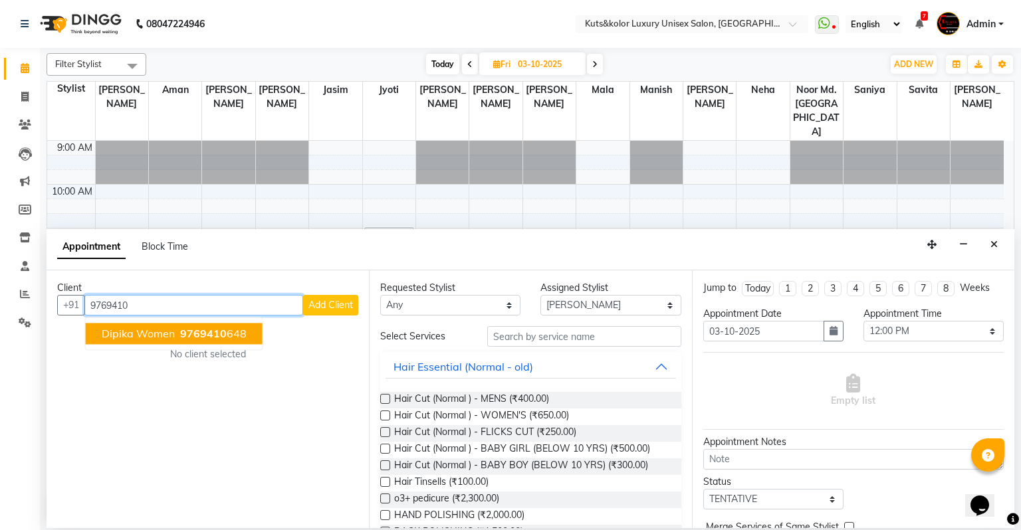
click at [146, 328] on span "dipika women" at bounding box center [138, 334] width 73 height 13
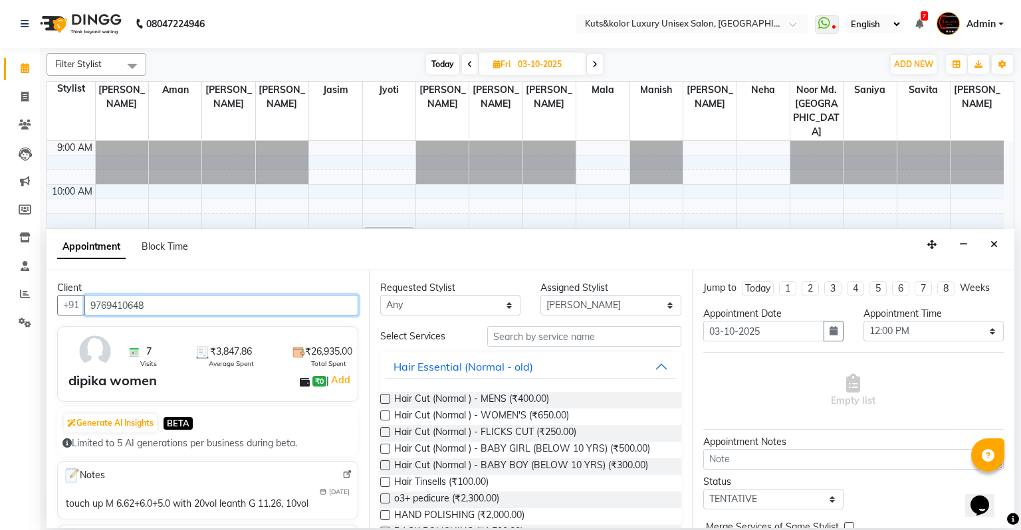
type input "9769410648"
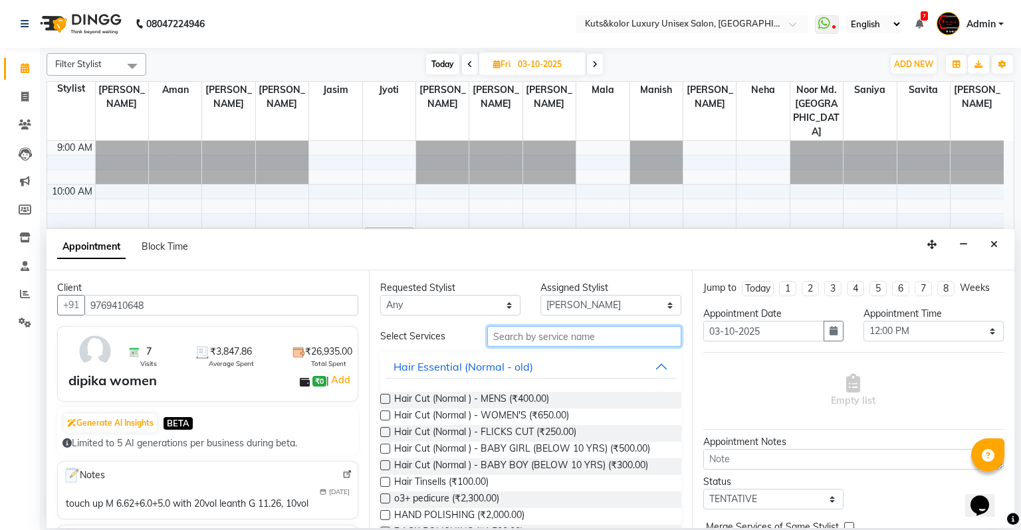
click at [525, 346] on input "text" at bounding box center [584, 336] width 194 height 21
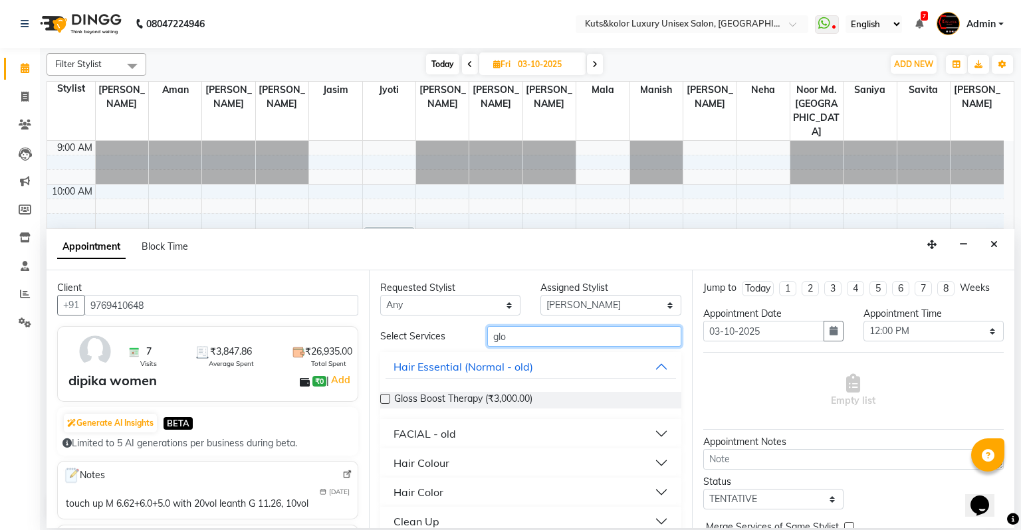
type input "glo"
click at [455, 463] on button "Hair Colour" at bounding box center [530, 463] width 290 height 24
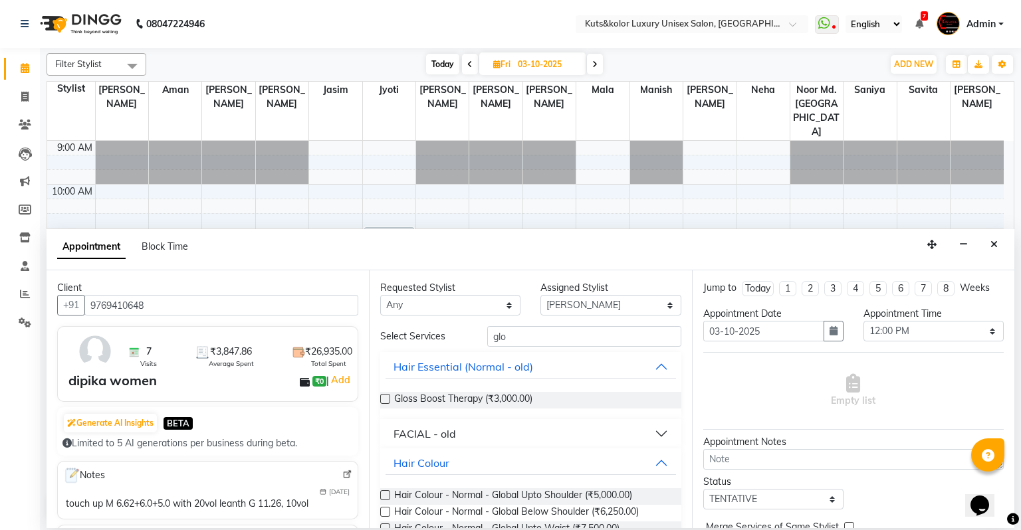
click at [385, 508] on label at bounding box center [385, 512] width 10 height 10
click at [385, 509] on input "checkbox" at bounding box center [384, 513] width 9 height 9
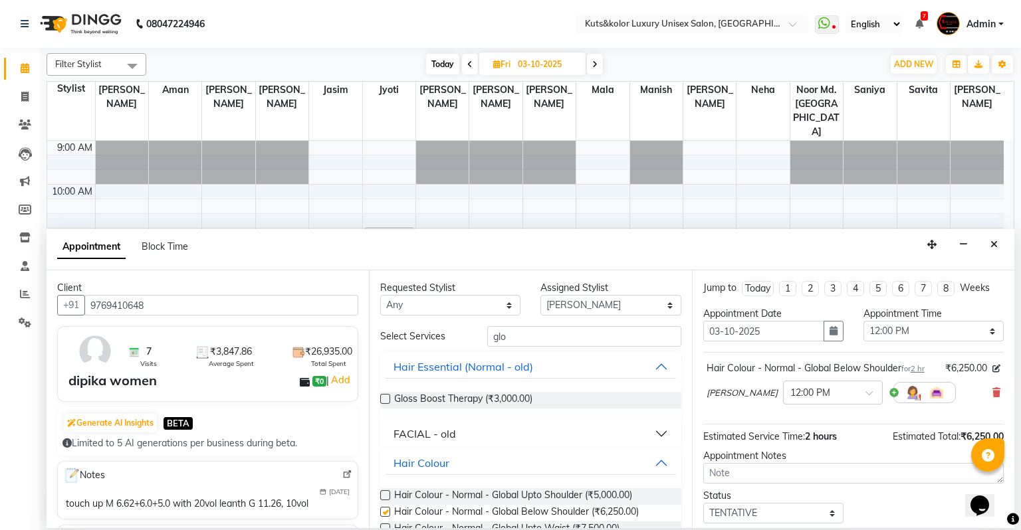
checkbox input "false"
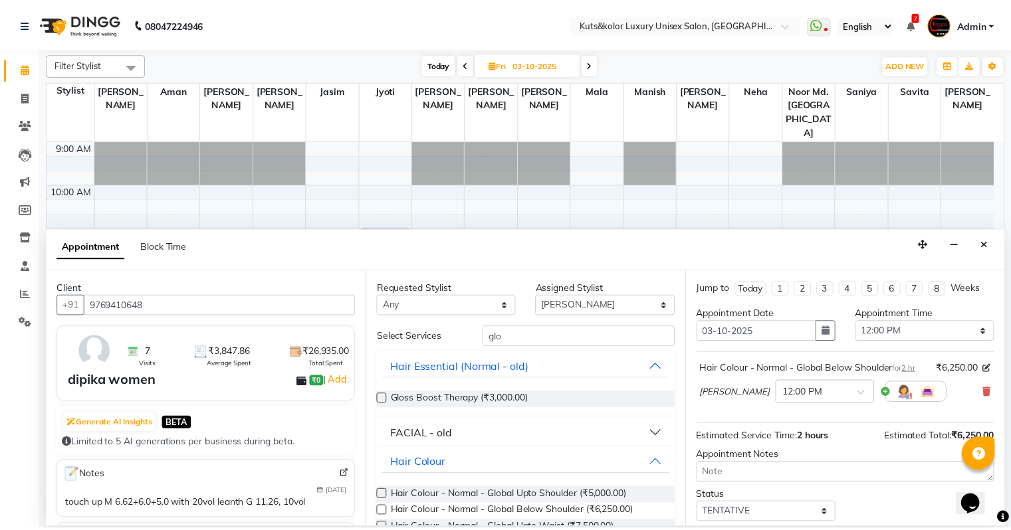
scroll to position [92, 0]
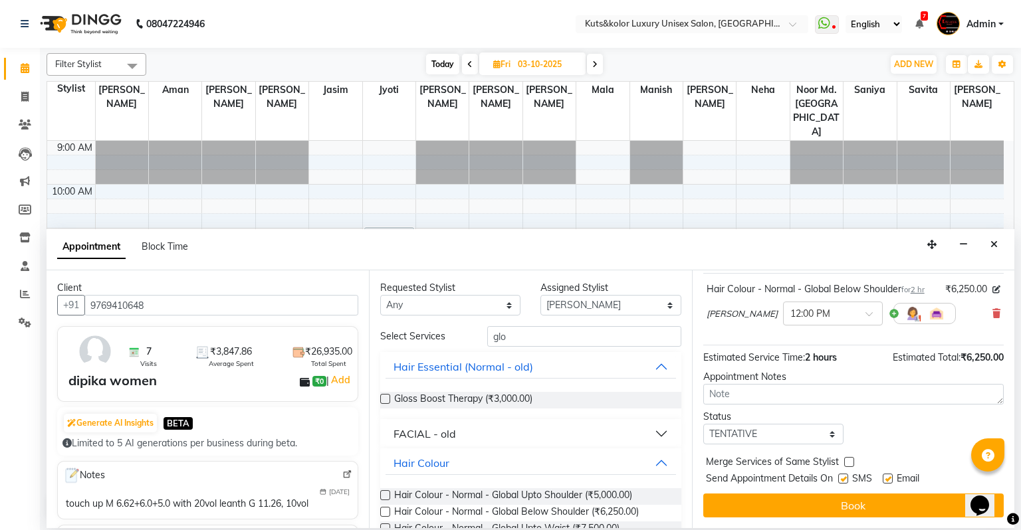
click at [843, 474] on label at bounding box center [843, 479] width 10 height 10
click at [843, 476] on input "checkbox" at bounding box center [842, 480] width 9 height 9
checkbox input "false"
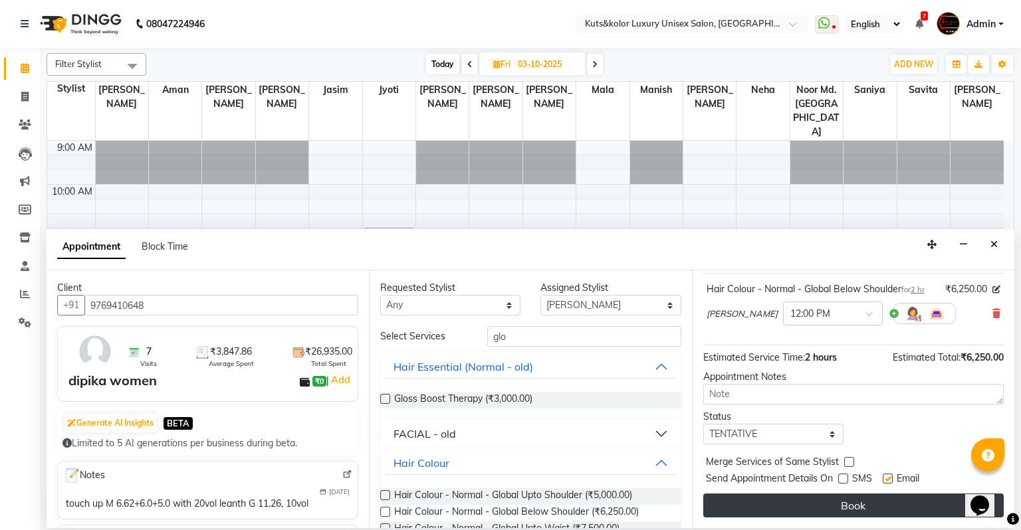
click at [843, 503] on button "Book" at bounding box center [853, 506] width 300 height 24
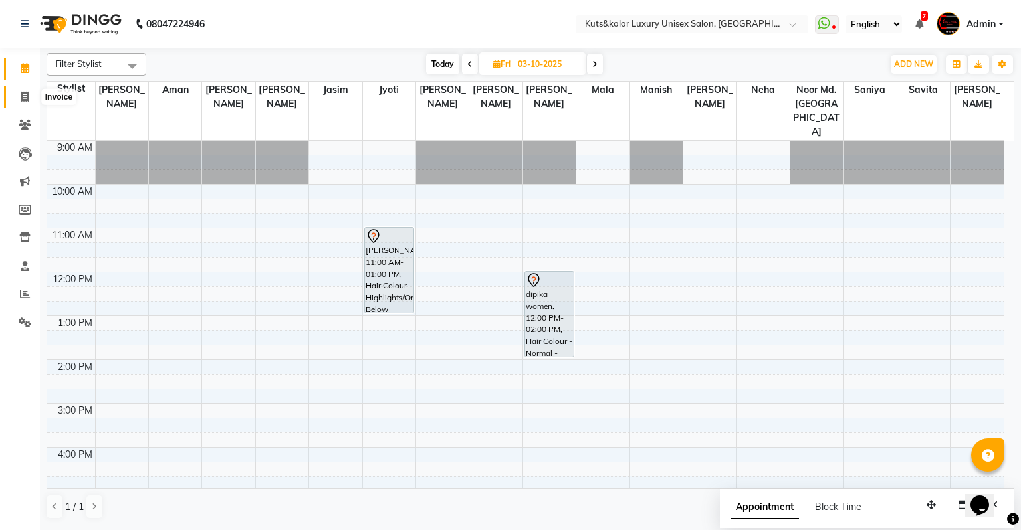
click at [22, 97] on icon at bounding box center [24, 97] width 7 height 10
select select "service"
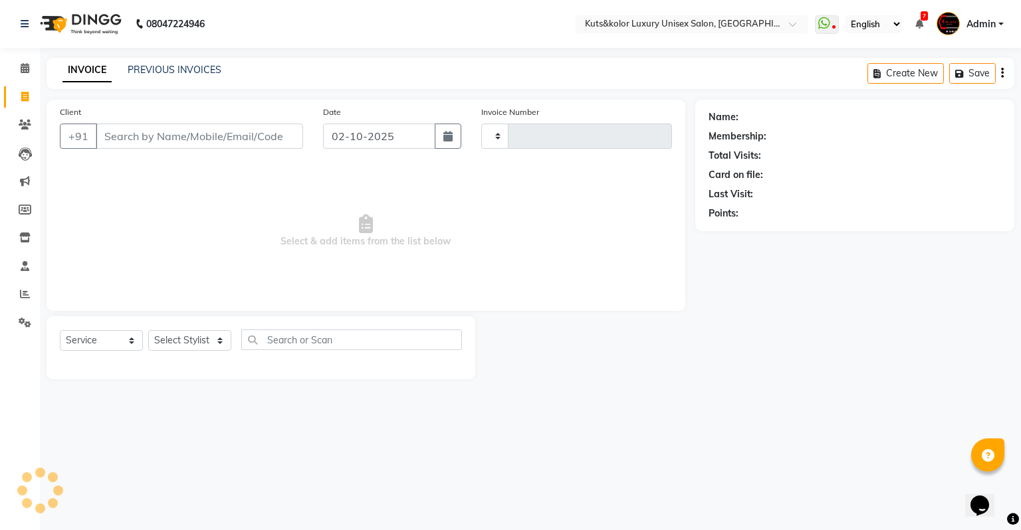
type input "2639"
select select "4172"
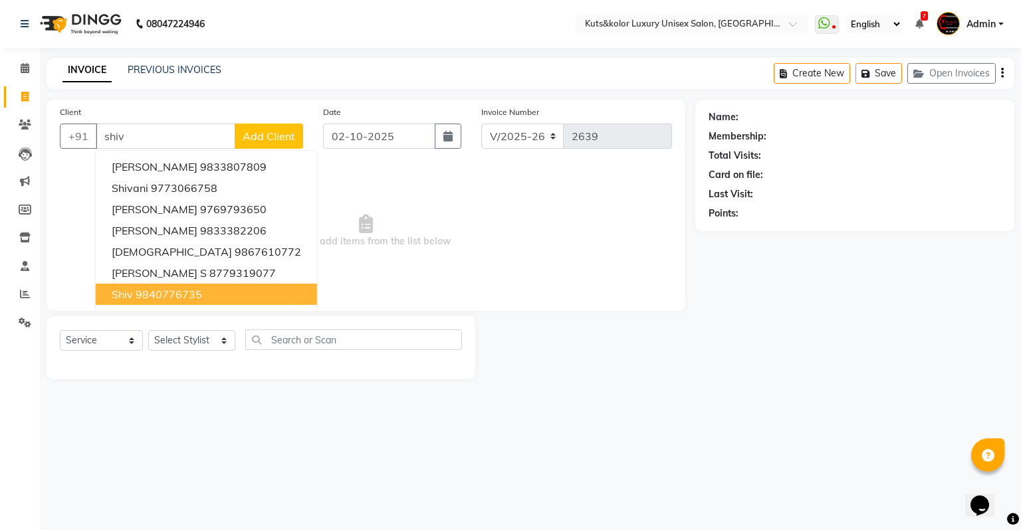
click at [145, 293] on ngb-highlight "9840776735" at bounding box center [169, 294] width 66 height 13
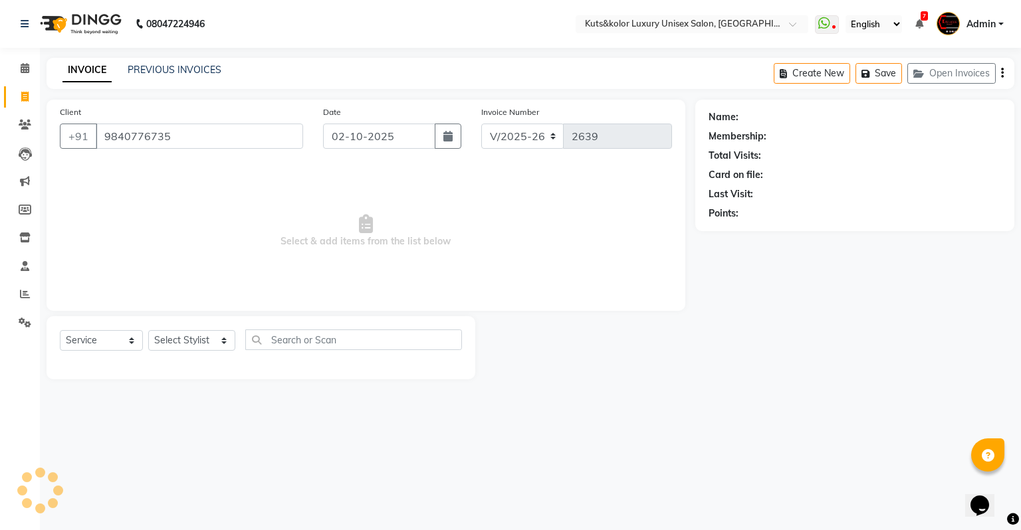
type input "9840776735"
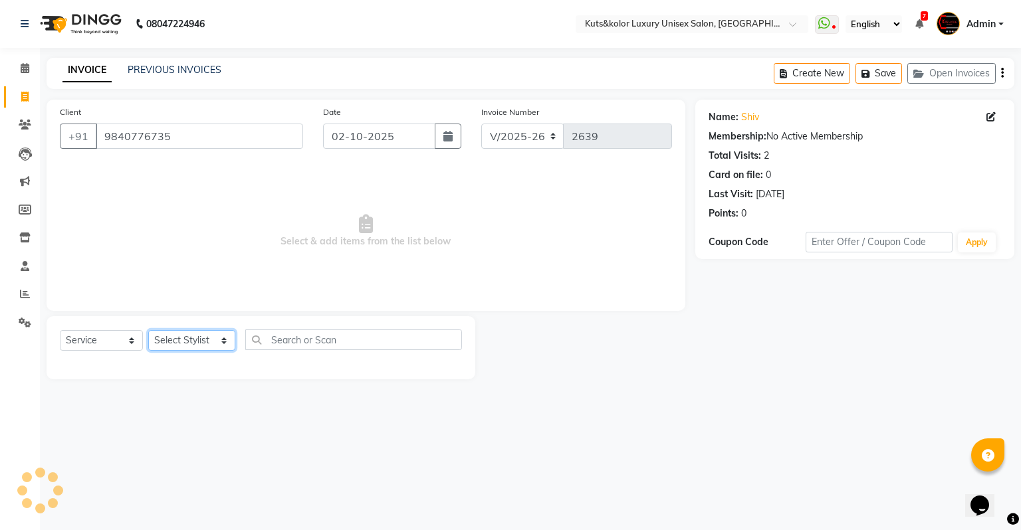
click at [175, 338] on select "Select Stylist [PERSON_NAME] [PERSON_NAME] [PERSON_NAME] [PERSON_NAME] [PERSON_…" at bounding box center [191, 340] width 87 height 21
select select "67534"
click at [148, 331] on select "Select Stylist [PERSON_NAME] [PERSON_NAME] [PERSON_NAME] [PERSON_NAME] [PERSON_…" at bounding box center [191, 340] width 87 height 21
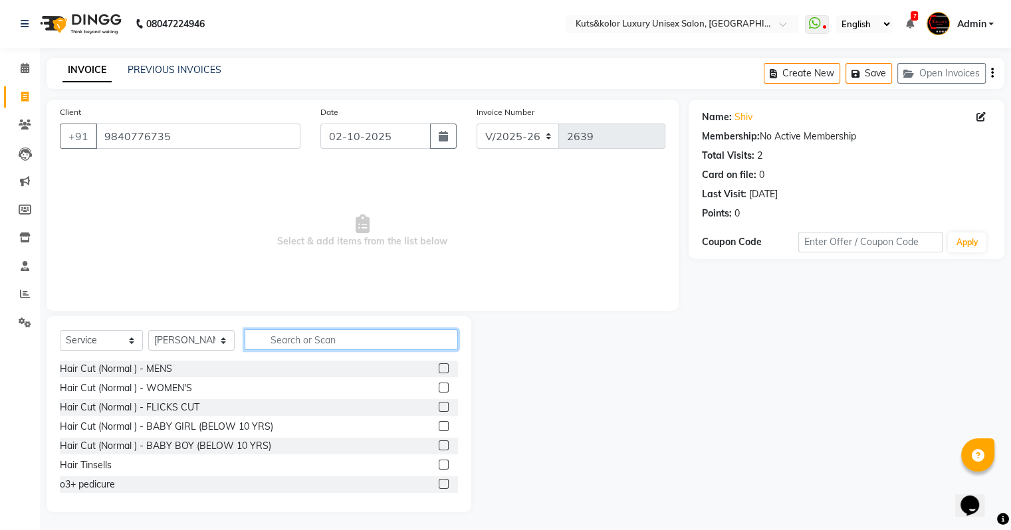
click at [266, 343] on input "text" at bounding box center [351, 340] width 213 height 21
click at [439, 365] on label at bounding box center [444, 368] width 10 height 10
click at [439, 365] on input "checkbox" at bounding box center [443, 369] width 9 height 9
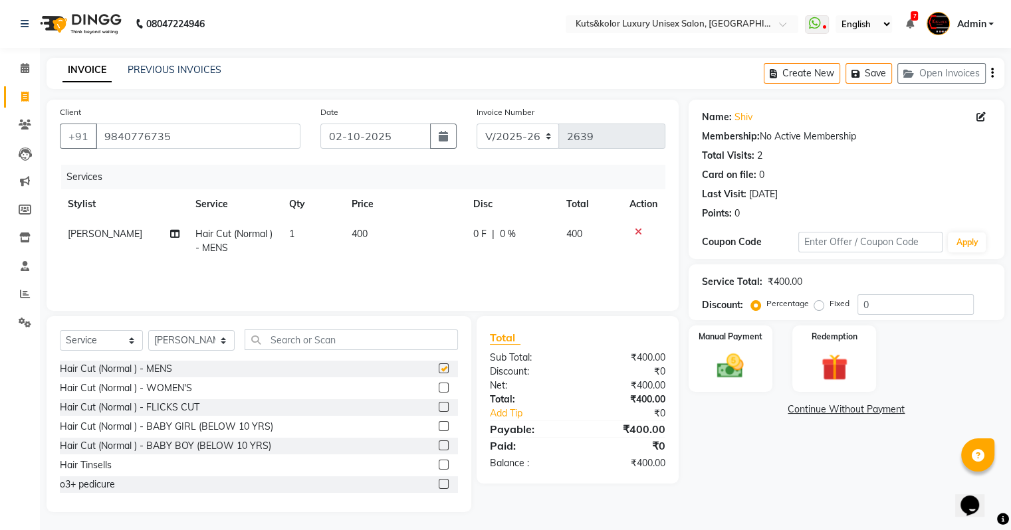
checkbox input "false"
click at [314, 345] on input "text" at bounding box center [351, 340] width 213 height 21
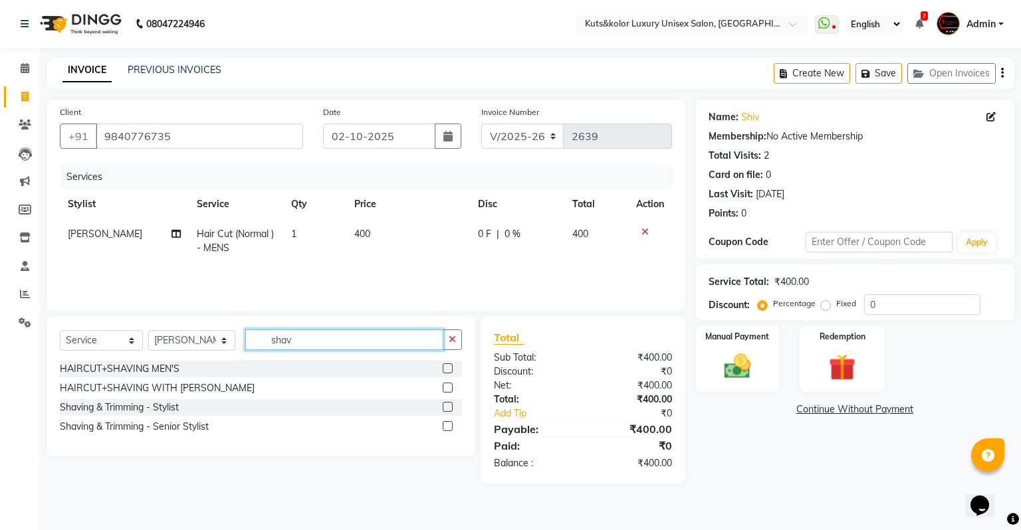
type input "shav"
click at [447, 408] on label at bounding box center [448, 407] width 10 height 10
click at [447, 408] on input "checkbox" at bounding box center [447, 407] width 9 height 9
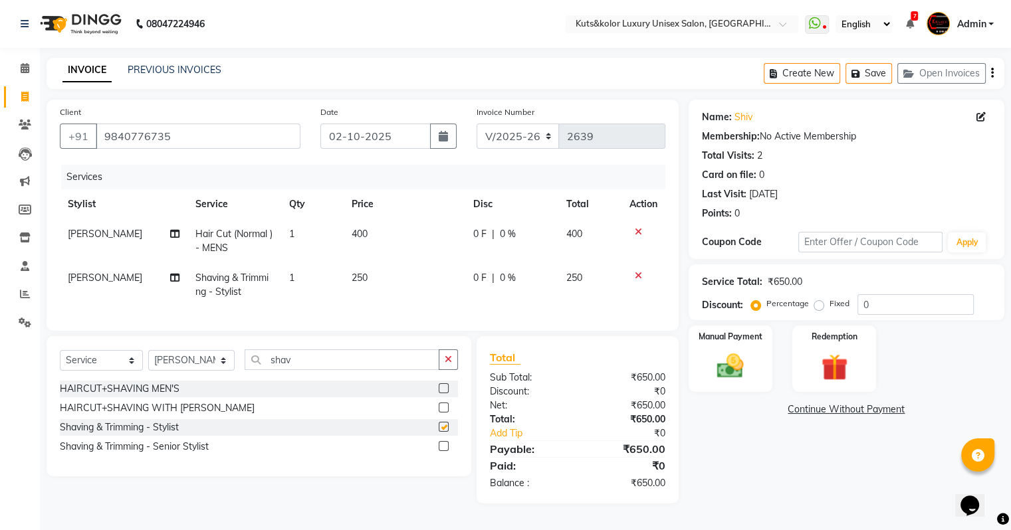
checkbox input "false"
click at [375, 242] on td "400" at bounding box center [405, 241] width 122 height 44
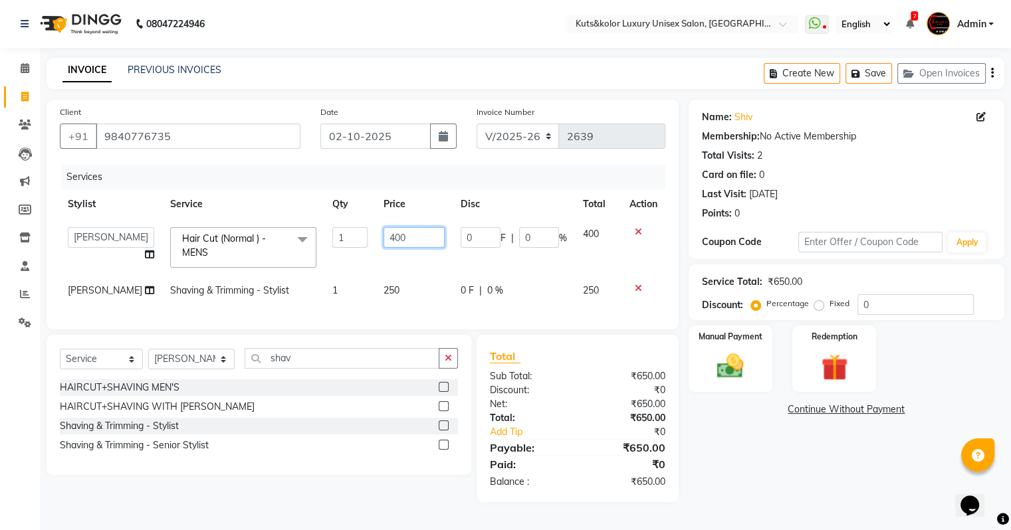
click at [389, 241] on input "400" at bounding box center [413, 237] width 61 height 21
type input "4"
type input "500"
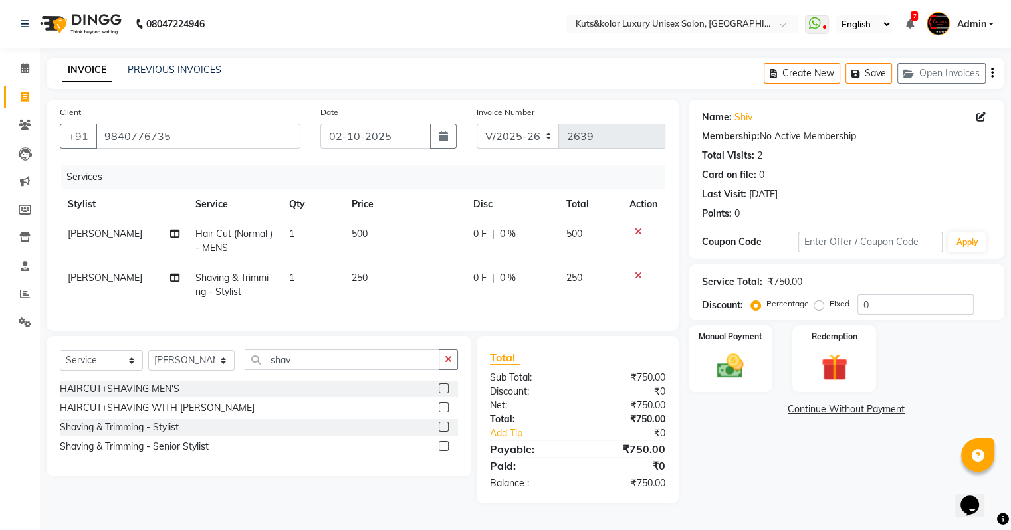
click at [397, 257] on td "500" at bounding box center [405, 241] width 122 height 44
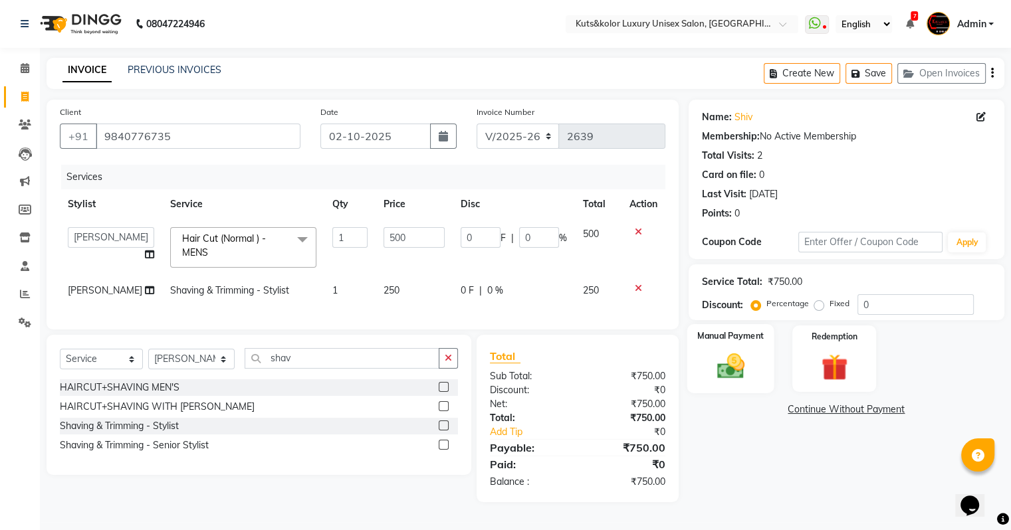
click at [730, 377] on img at bounding box center [730, 367] width 45 height 32
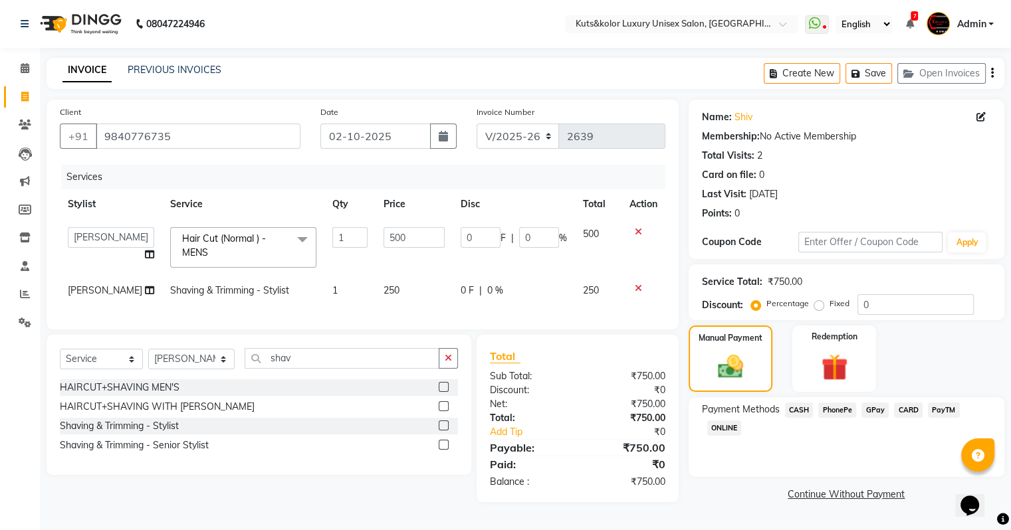
click at [798, 410] on span "CASH" at bounding box center [799, 410] width 29 height 15
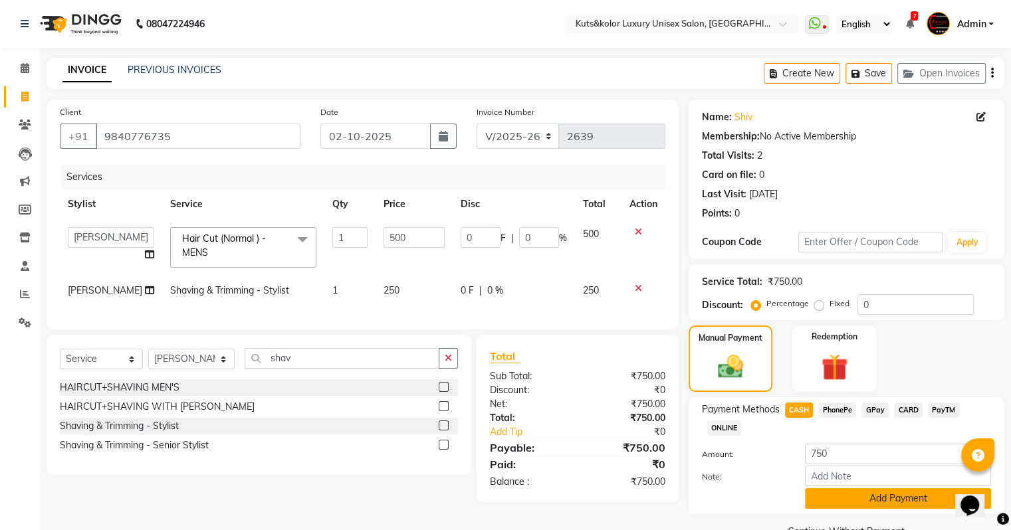
click at [837, 491] on button "Add Payment" at bounding box center [898, 498] width 186 height 21
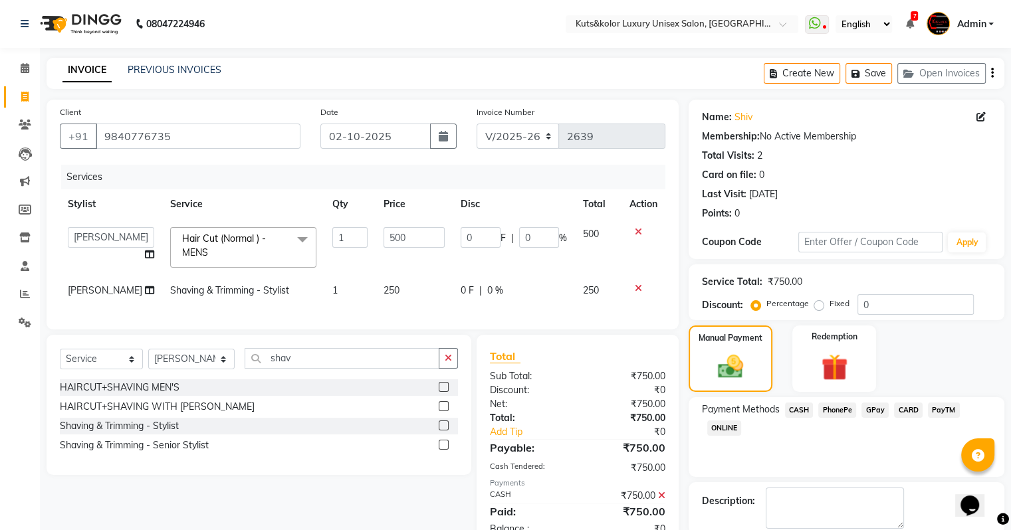
click at [659, 500] on icon at bounding box center [661, 495] width 7 height 9
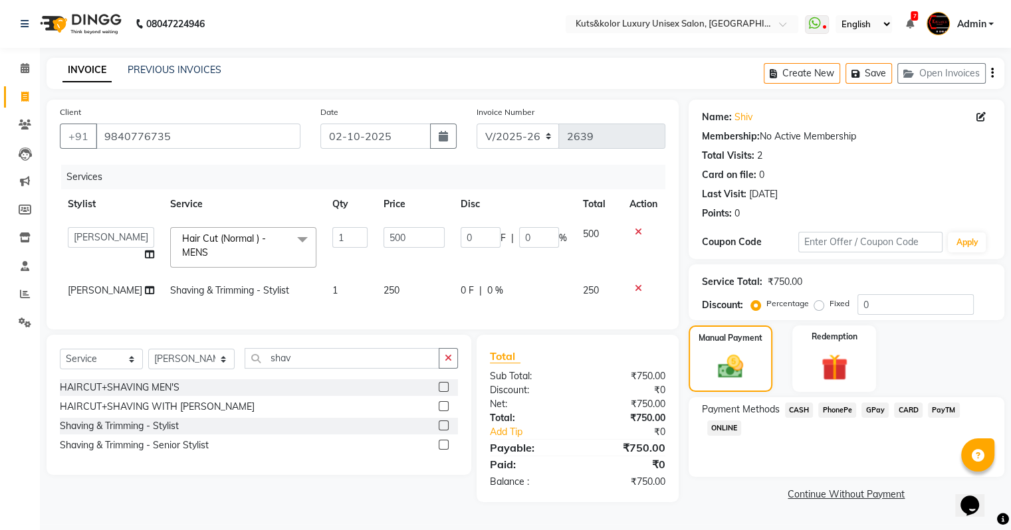
click at [879, 407] on span "GPay" at bounding box center [874, 410] width 27 height 15
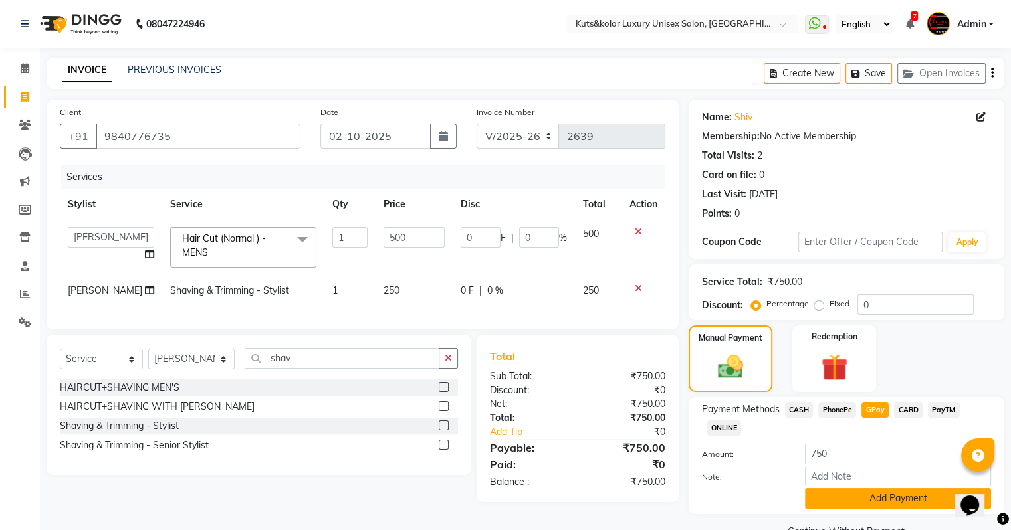
drag, startPoint x: 848, startPoint y: 497, endPoint x: 32, endPoint y: 31, distance: 939.6
click at [848, 497] on button "Add Payment" at bounding box center [898, 498] width 186 height 21
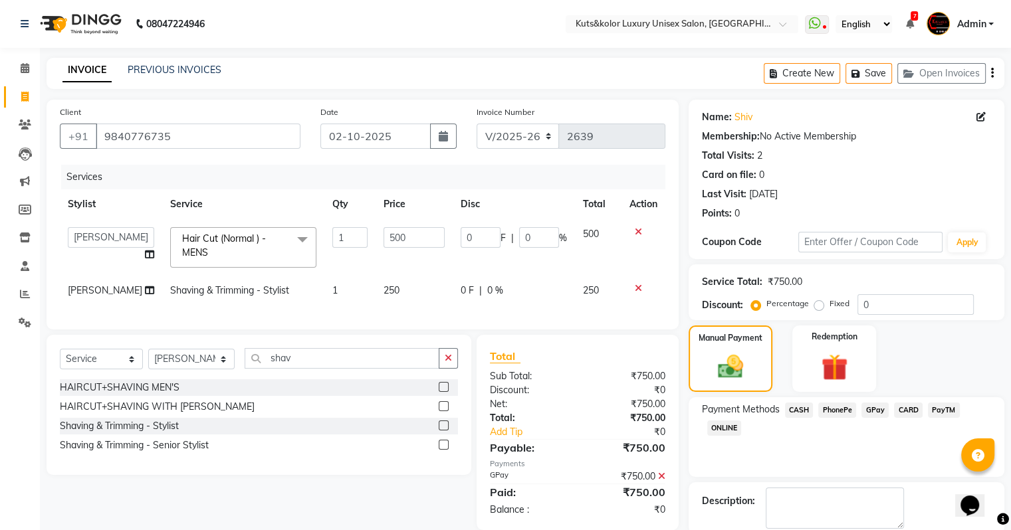
drag, startPoint x: 1020, startPoint y: 512, endPoint x: 25, endPoint y: 28, distance: 1106.2
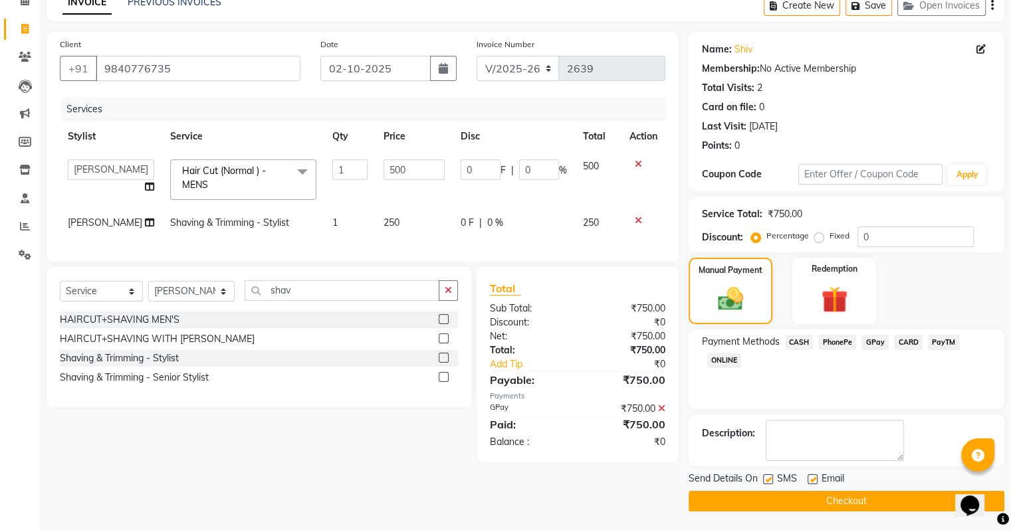
click at [770, 477] on label at bounding box center [768, 479] width 10 height 10
click at [770, 477] on input "checkbox" at bounding box center [767, 480] width 9 height 9
checkbox input "false"
click at [771, 496] on button "Checkout" at bounding box center [846, 501] width 316 height 21
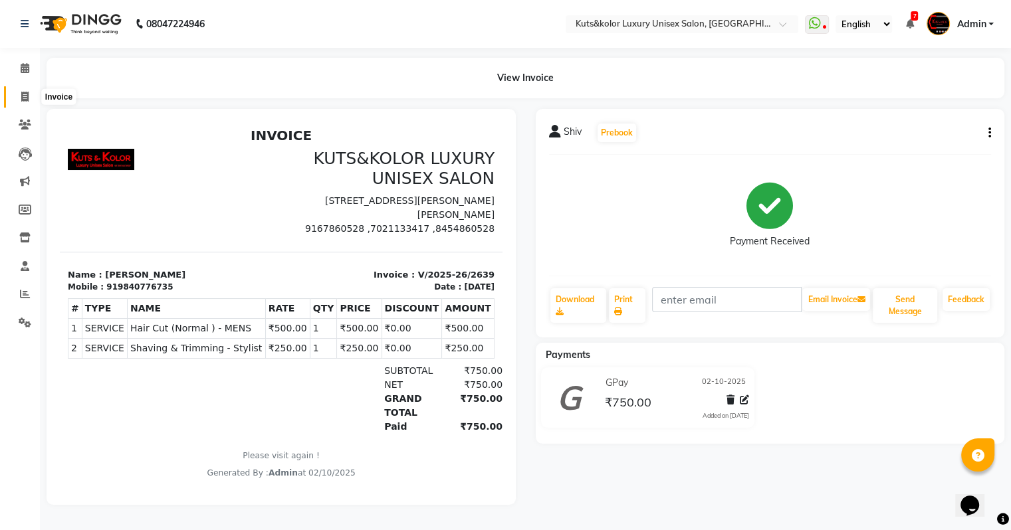
click at [21, 94] on icon at bounding box center [24, 97] width 7 height 10
select select "4172"
select select "service"
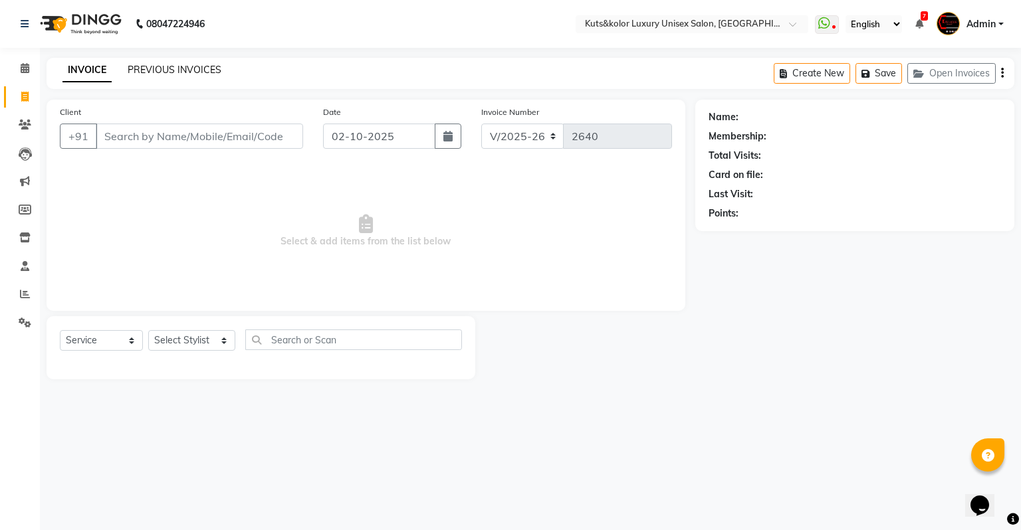
click at [149, 66] on link "PREVIOUS INVOICES" at bounding box center [175, 70] width 94 height 12
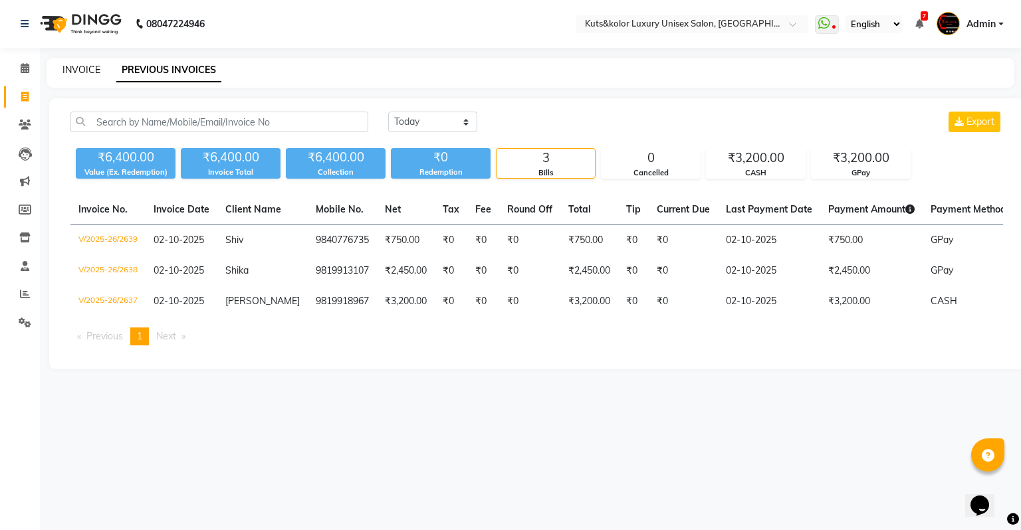
click at [75, 66] on link "INVOICE" at bounding box center [81, 70] width 38 height 12
select select "service"
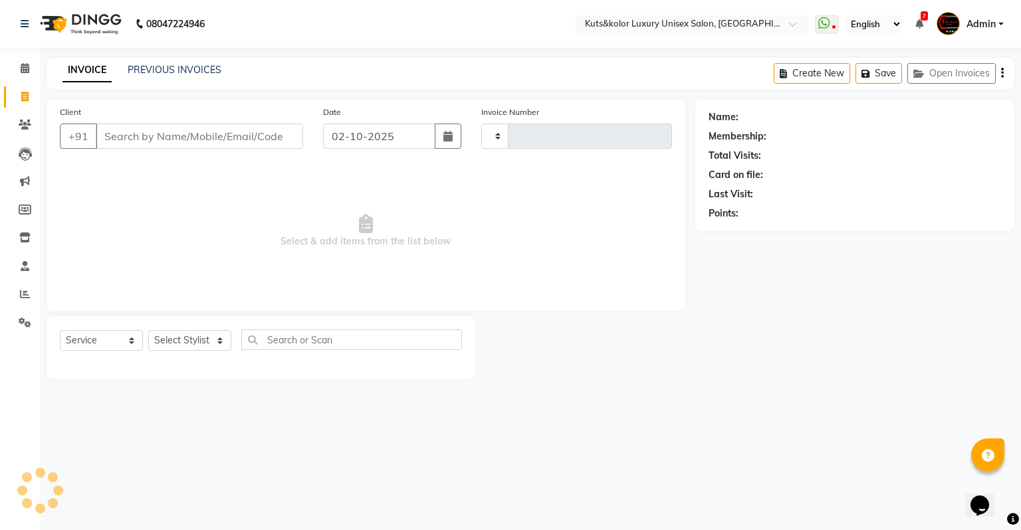
type input "2640"
select select "4172"
click at [293, 78] on div "INVOICE PREVIOUS INVOICES Create New Save Open Invoices" at bounding box center [531, 73] width 968 height 31
